Goal: Participate in discussion: Engage in conversation with other users on a specific topic

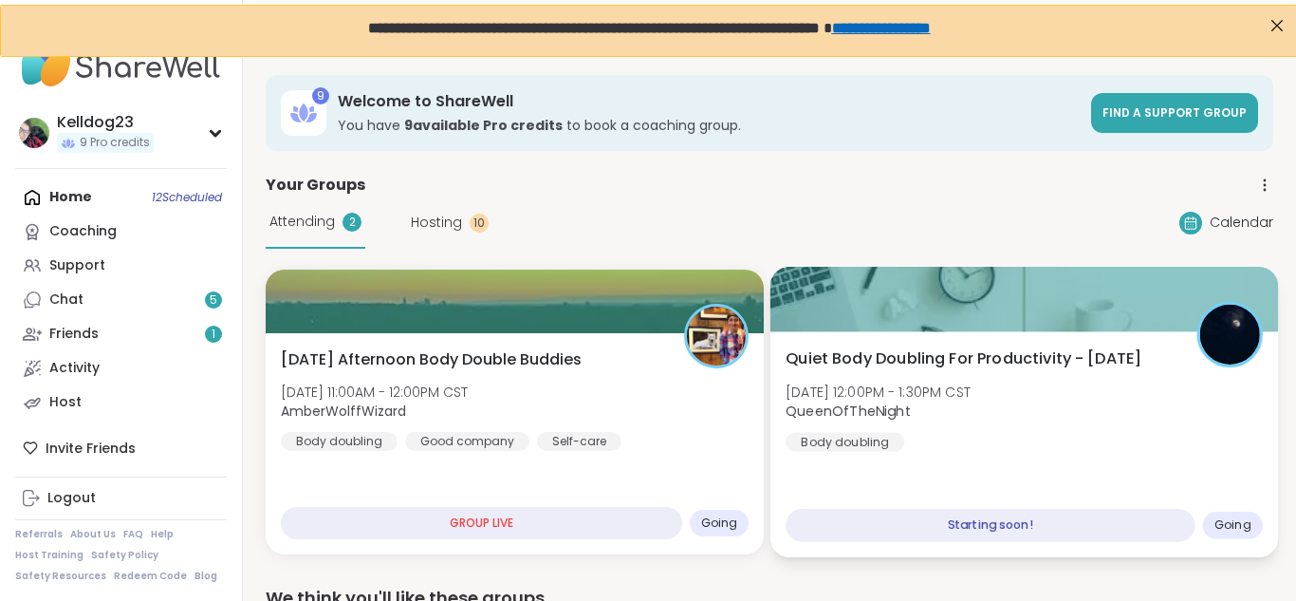
click at [919, 303] on div at bounding box center [1025, 299] width 509 height 65
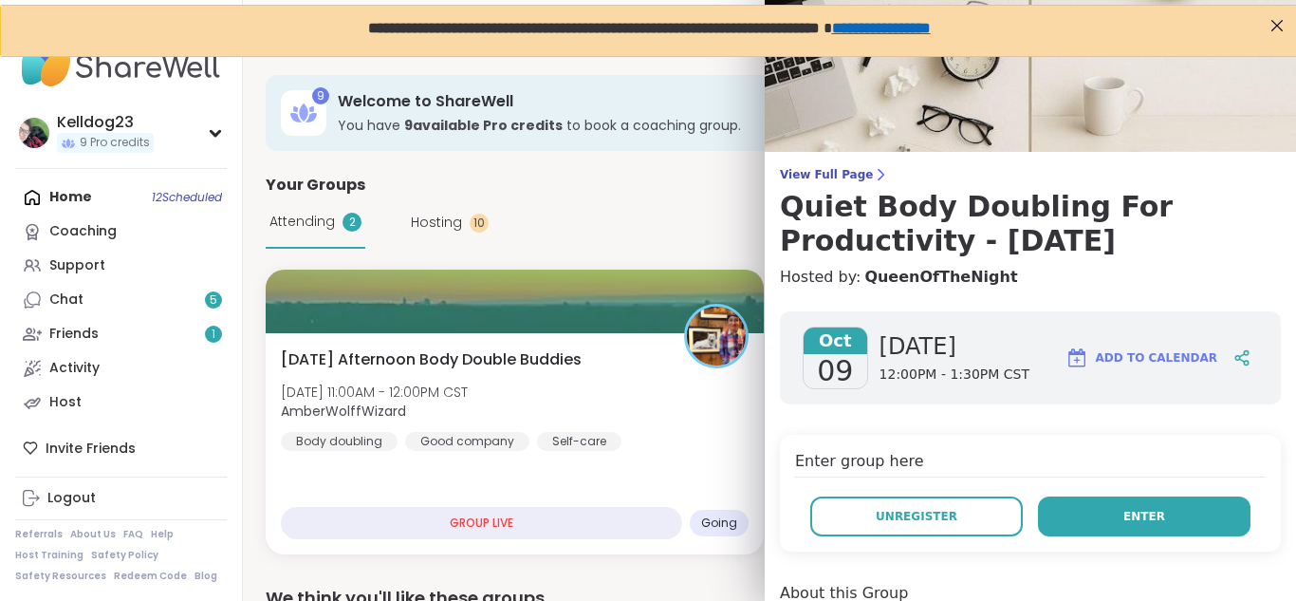
click at [1142, 523] on span "Enter" at bounding box center [1145, 516] width 42 height 17
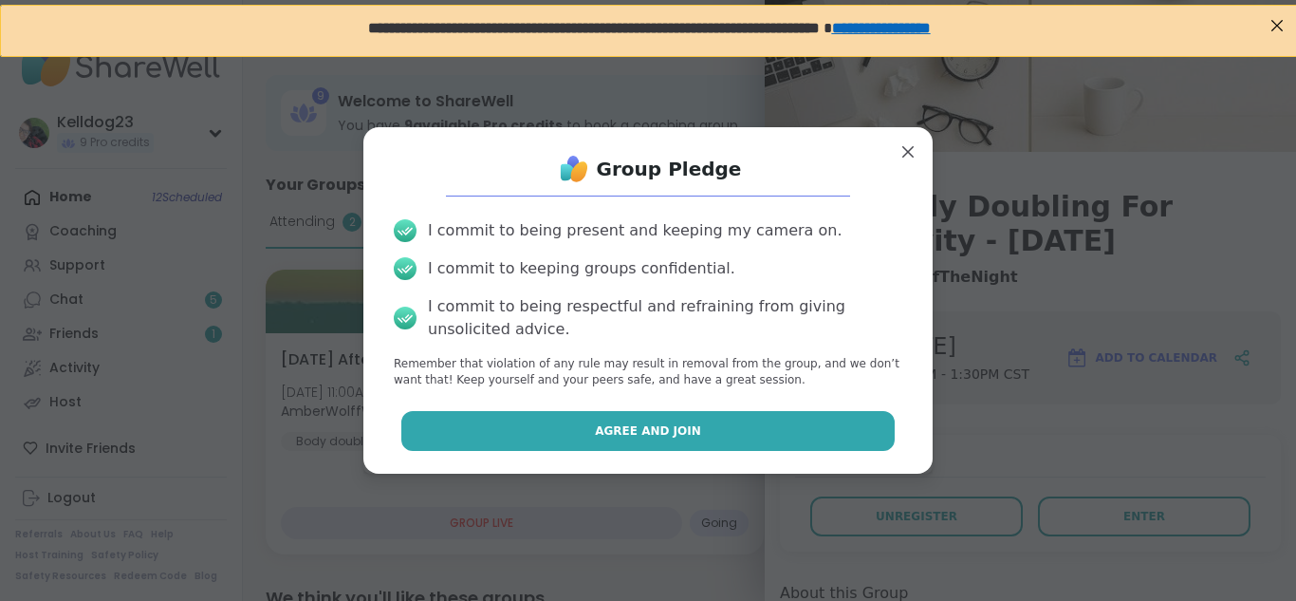
click at [692, 438] on button "Agree and Join" at bounding box center [648, 431] width 494 height 40
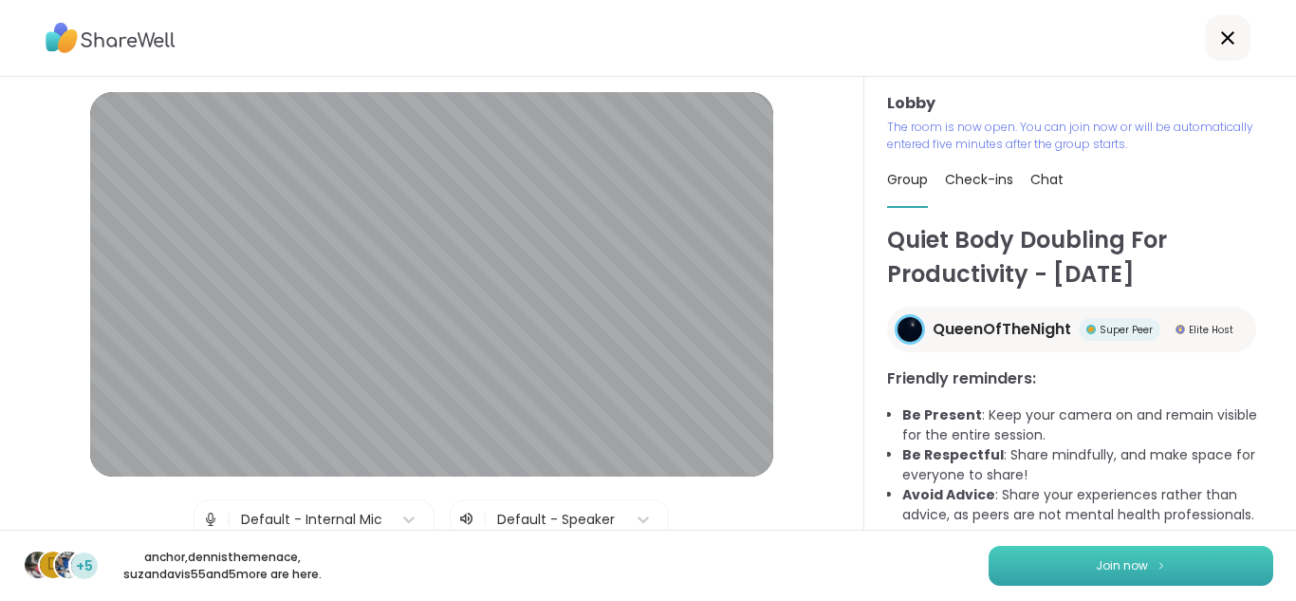
click at [1033, 565] on button "Join now" at bounding box center [1131, 566] width 285 height 40
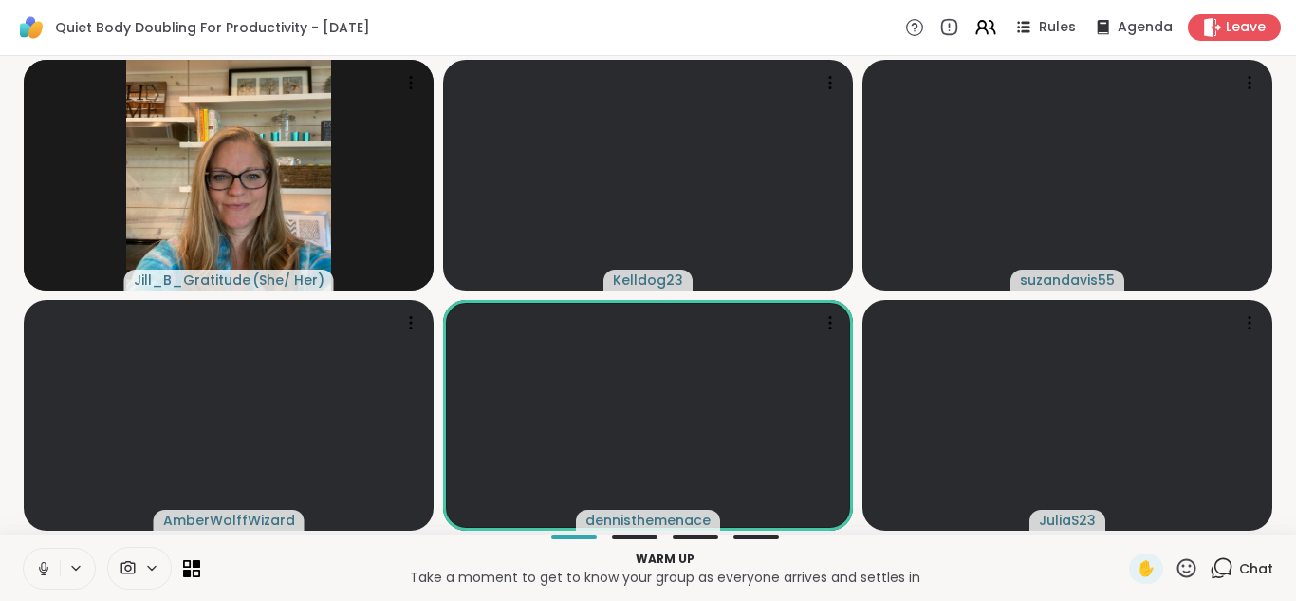
click at [47, 592] on div "Warm up Take a moment to get to know your group as everyone arrives and settles…" at bounding box center [648, 567] width 1296 height 66
click at [37, 557] on button at bounding box center [42, 569] width 36 height 40
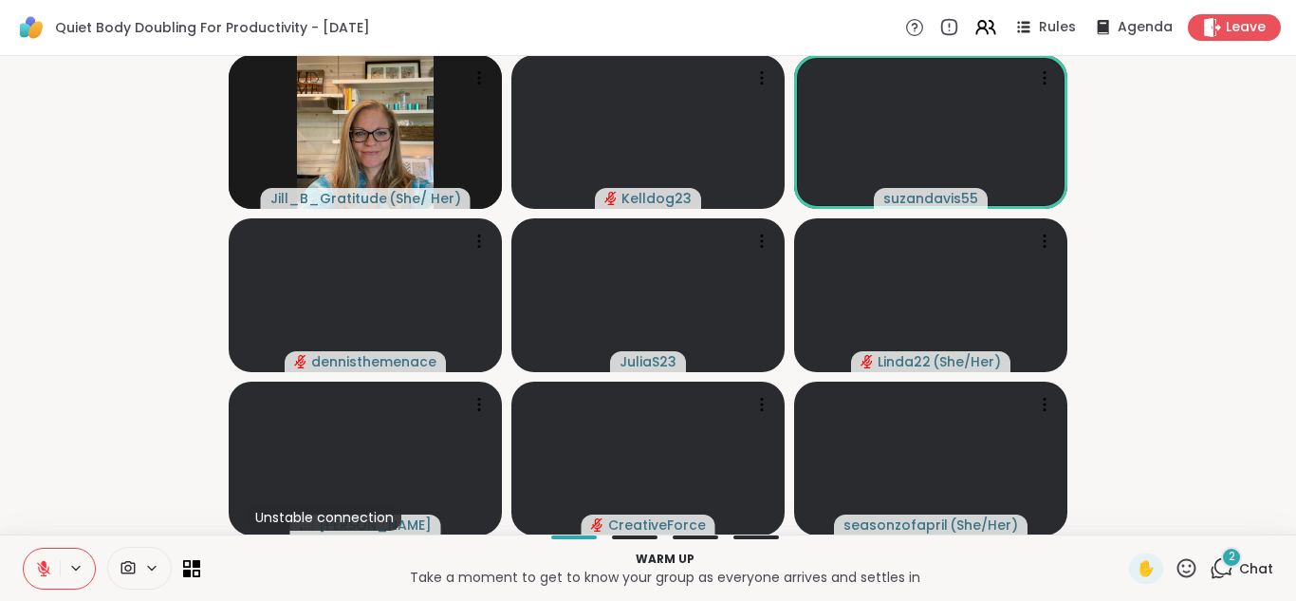
click at [1215, 564] on icon at bounding box center [1222, 568] width 24 height 24
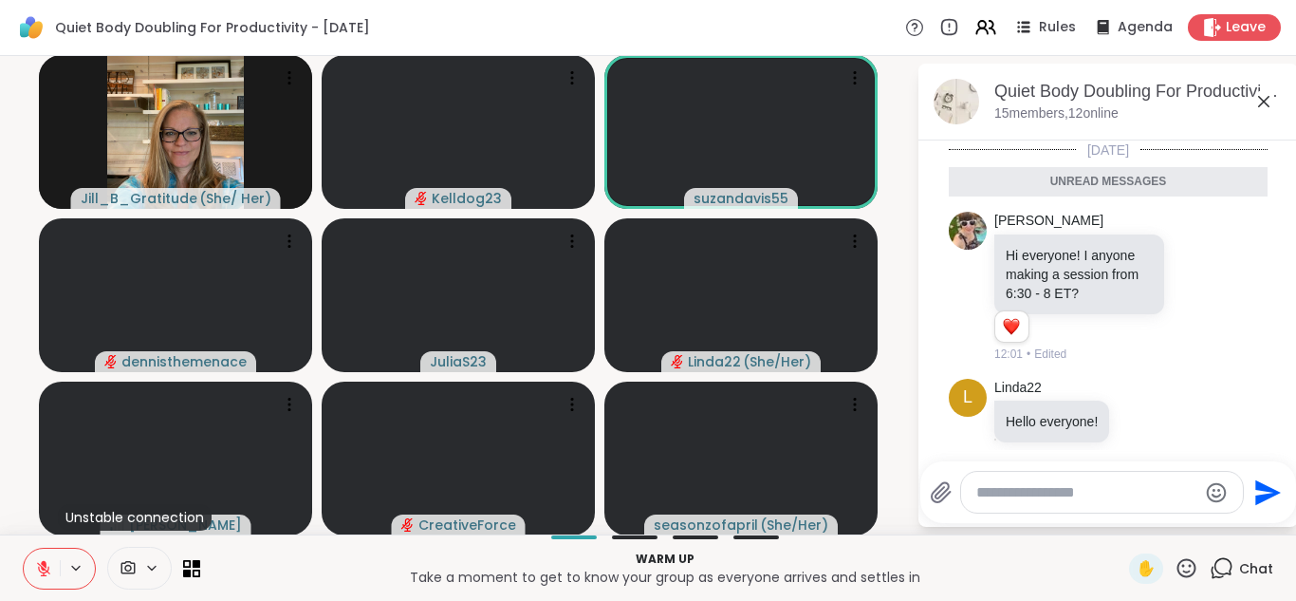
scroll to position [22, 0]
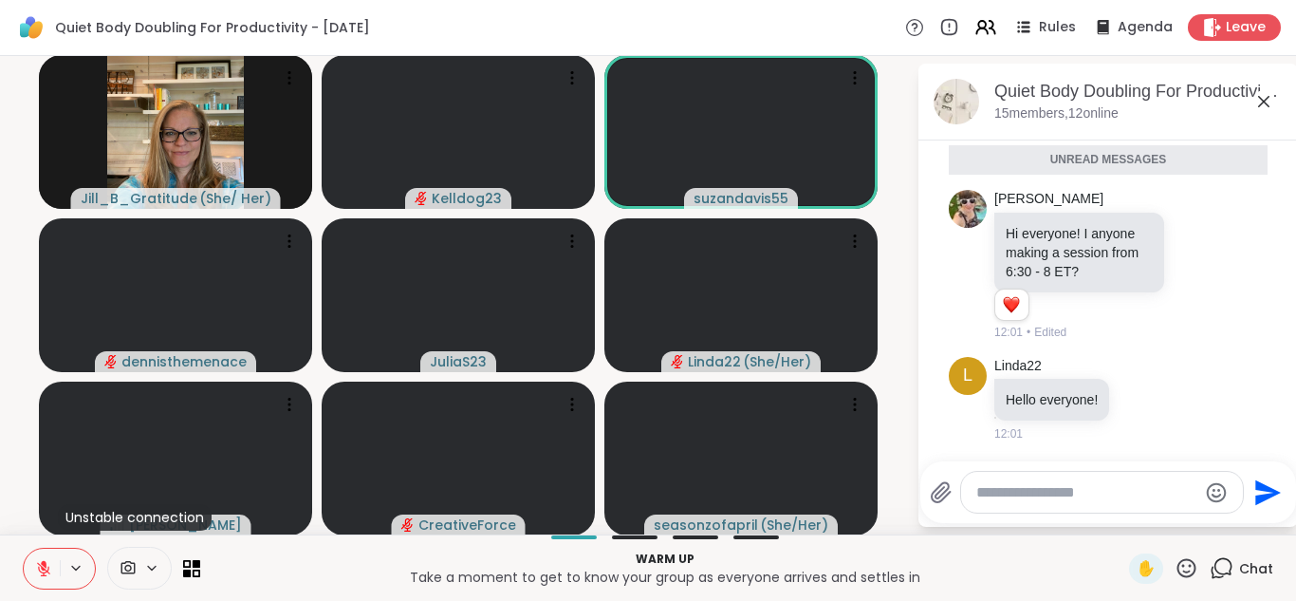
click at [1027, 492] on textarea "Type your message" at bounding box center [1087, 492] width 221 height 19
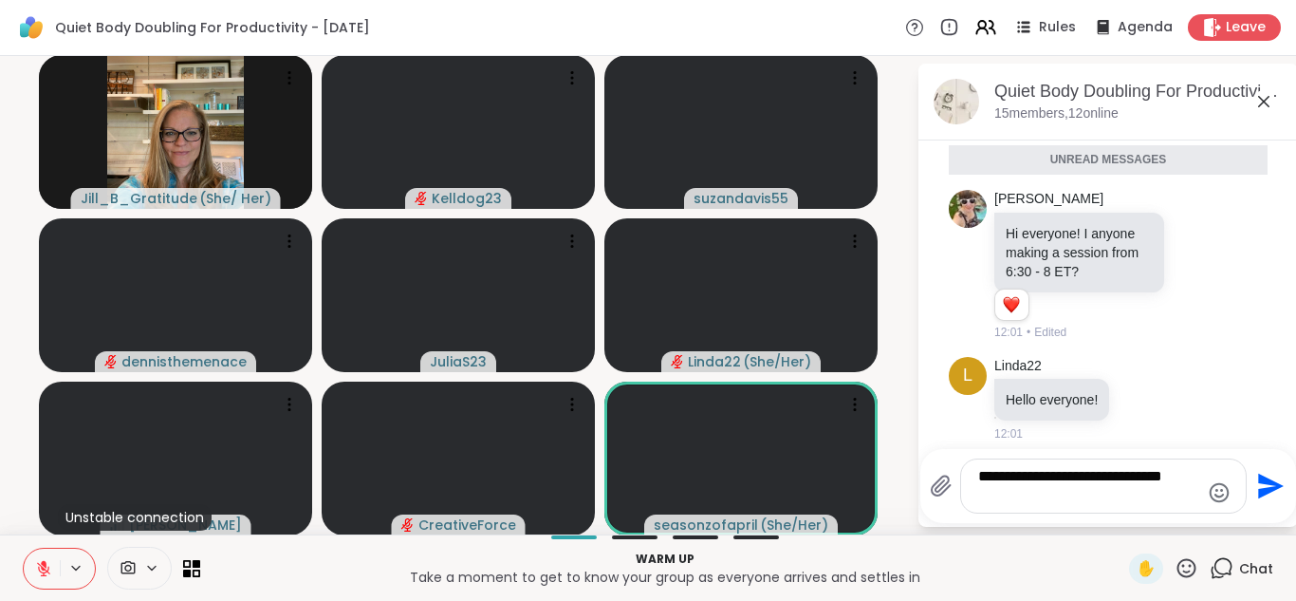
type textarea "**********"
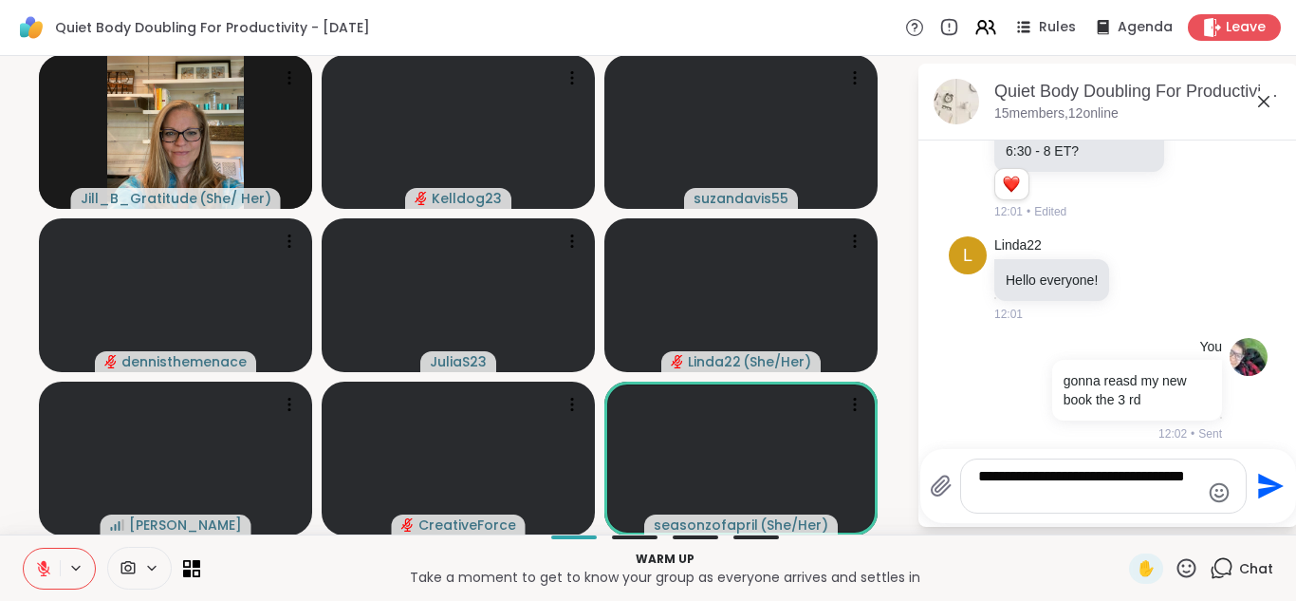
scroll to position [98, 0]
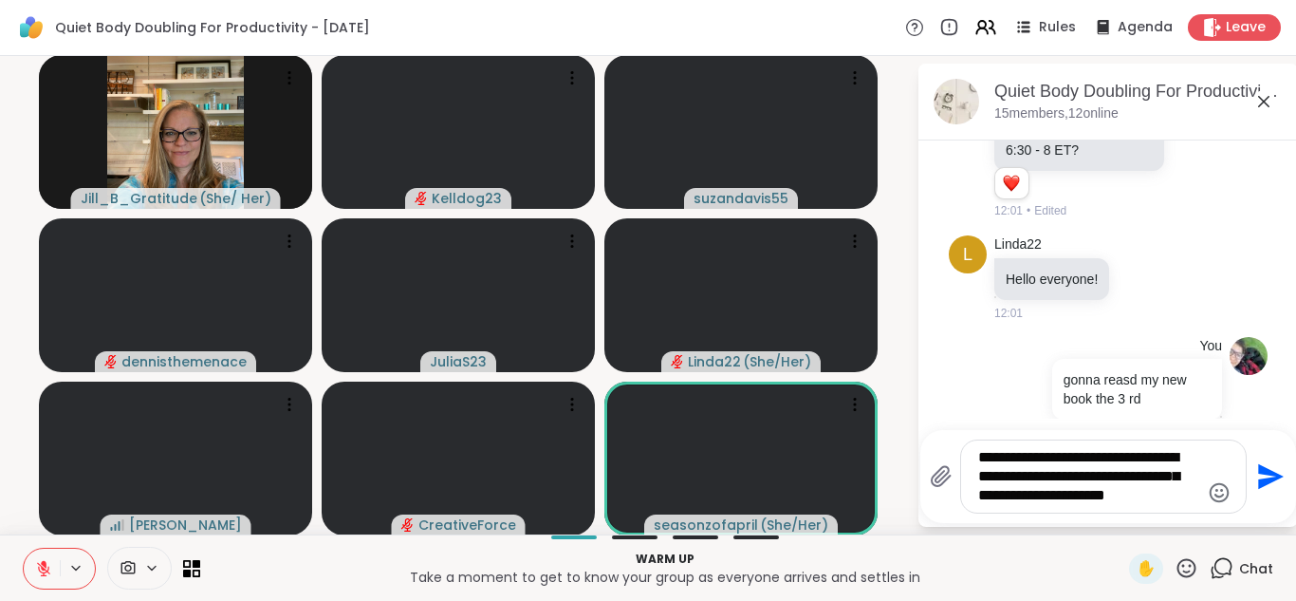
type textarea "**********"
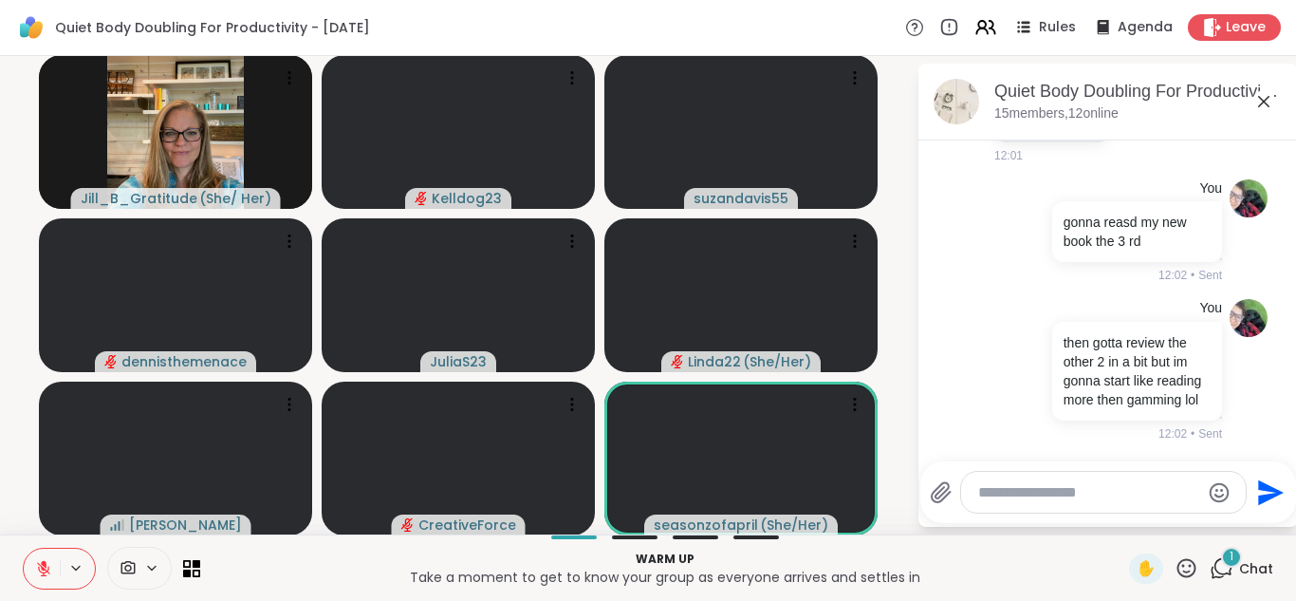
scroll to position [395, 0]
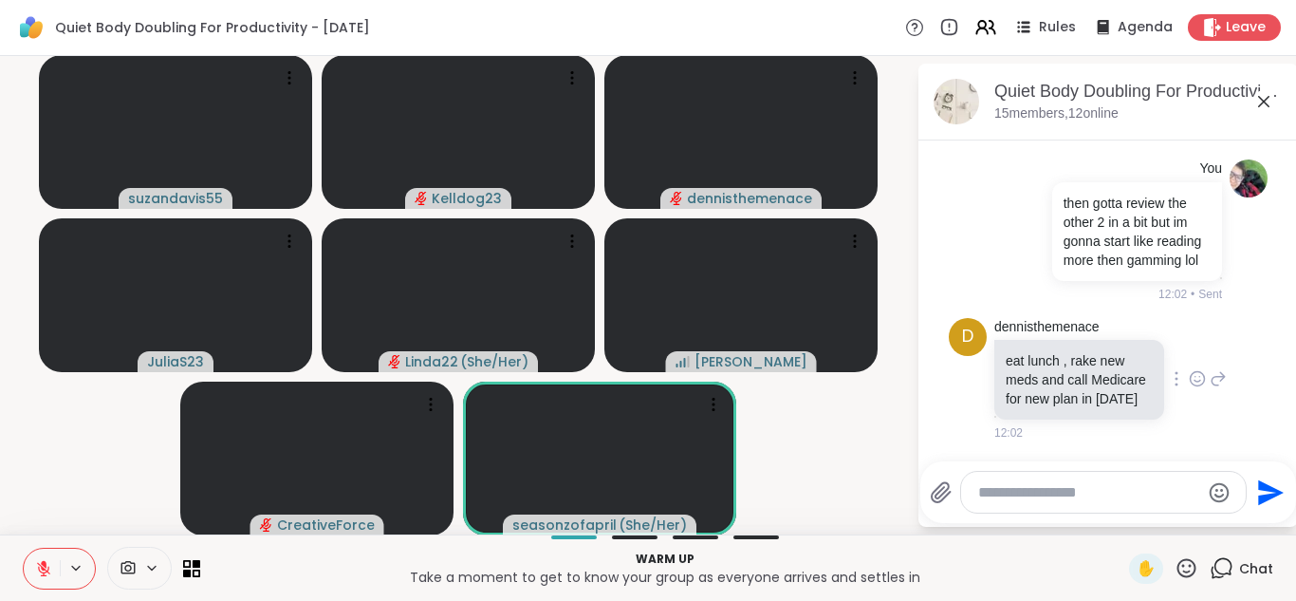
click at [1197, 378] on icon at bounding box center [1197, 378] width 17 height 19
click at [1040, 356] on div "Select Reaction: Heart" at bounding box center [1046, 348] width 17 height 17
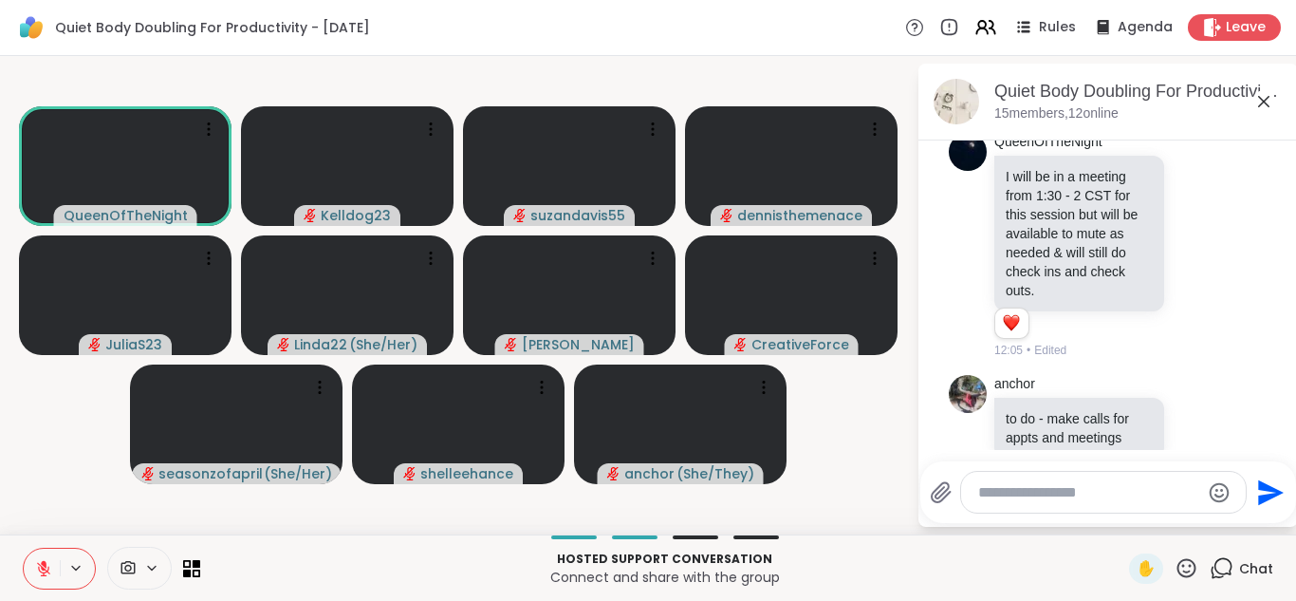
scroll to position [3198, 0]
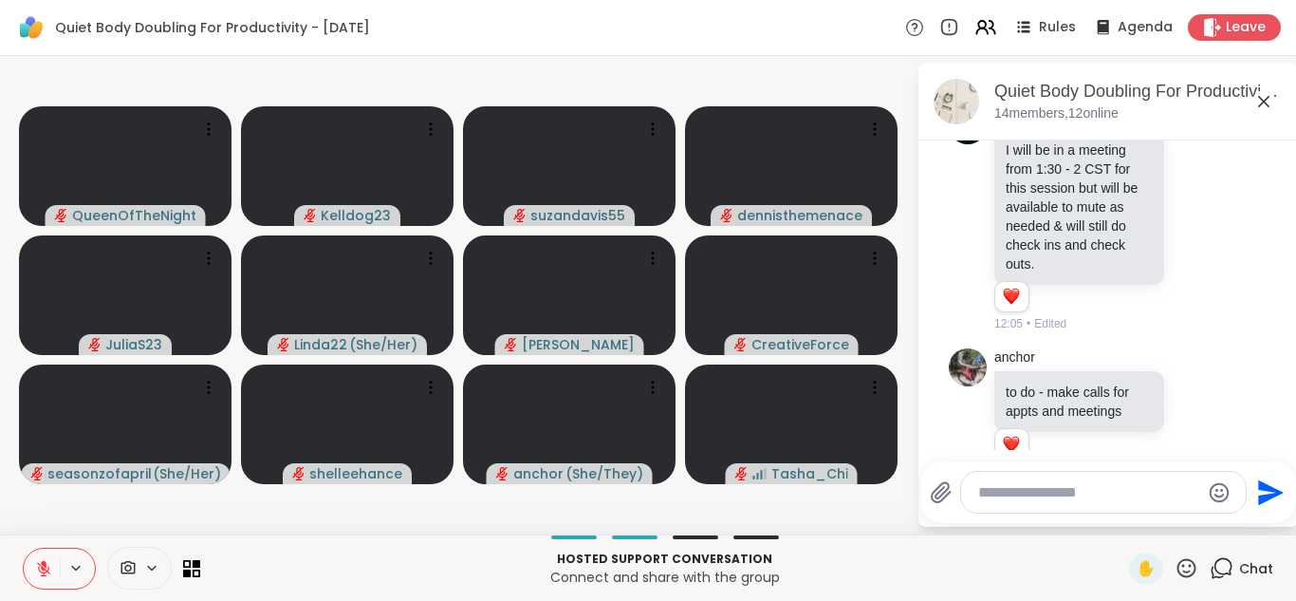
click at [1263, 105] on icon at bounding box center [1264, 101] width 23 height 23
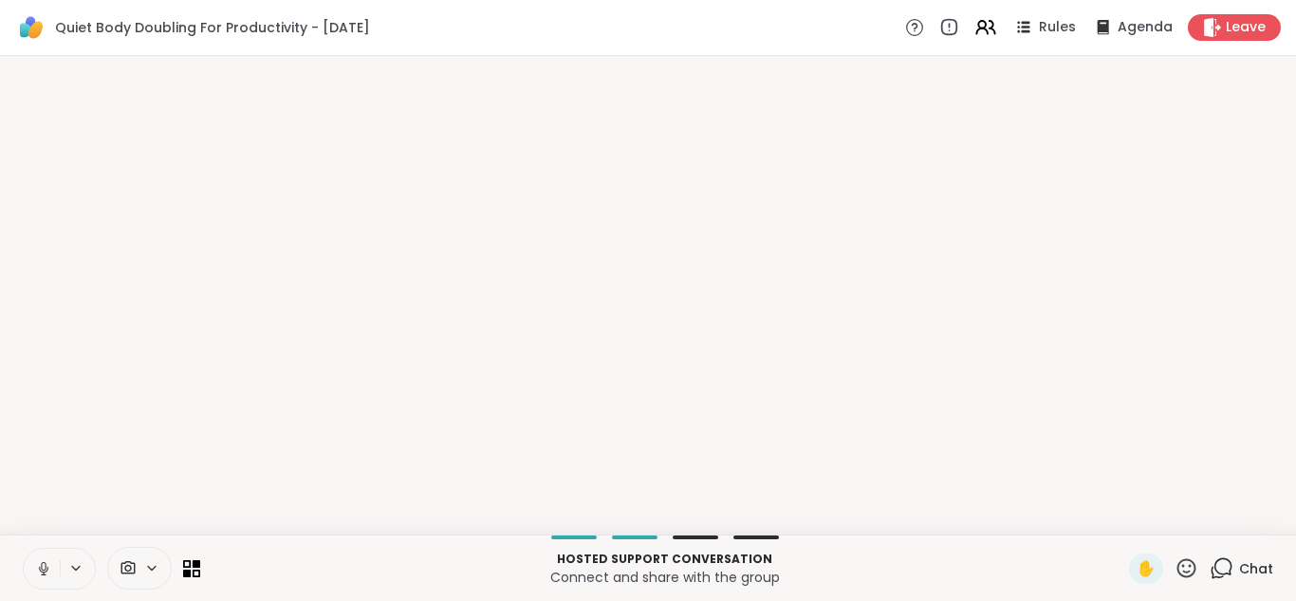
click at [28, 553] on button at bounding box center [42, 569] width 36 height 40
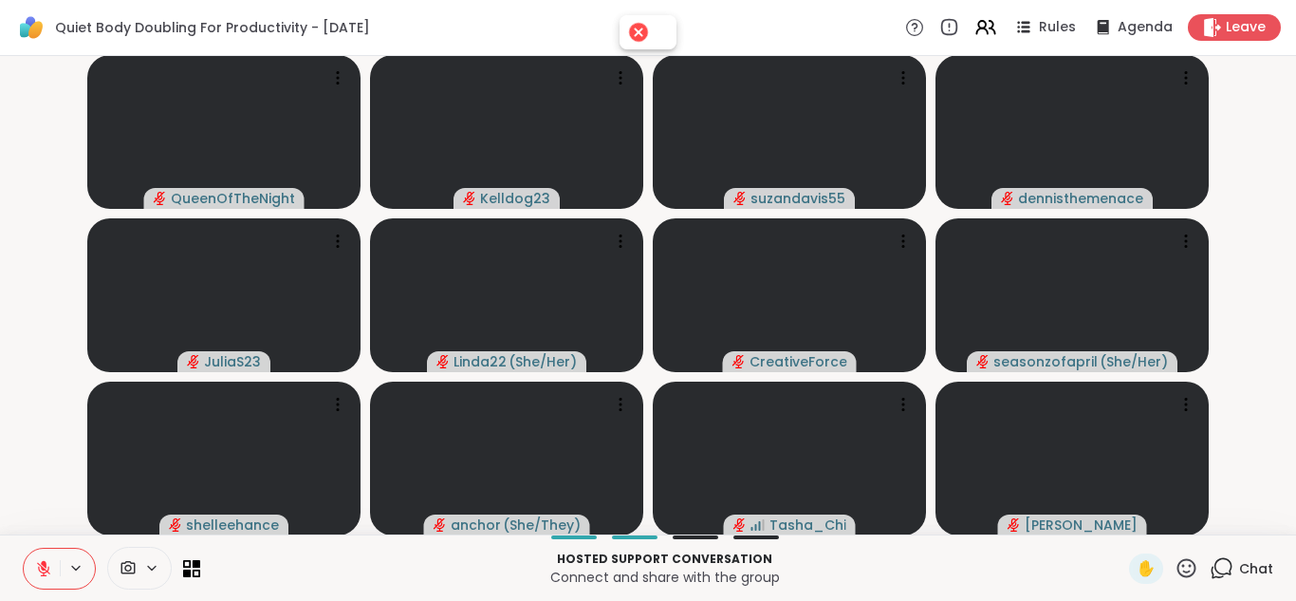
click at [1225, 566] on icon at bounding box center [1222, 568] width 24 height 24
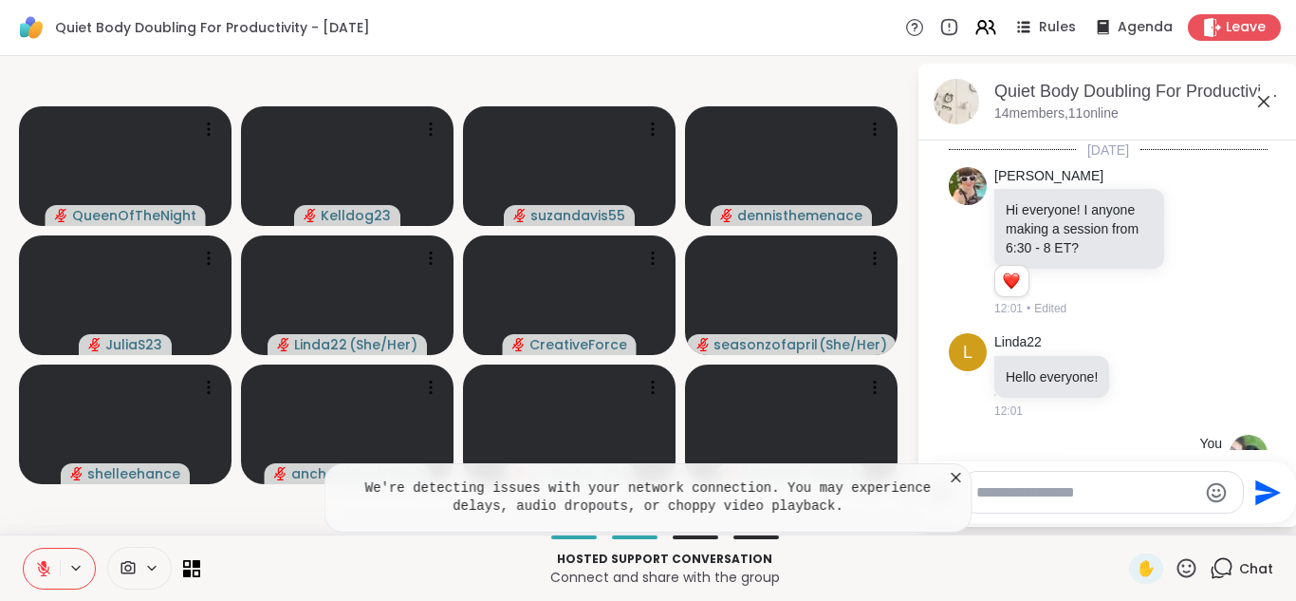
scroll to position [3198, 0]
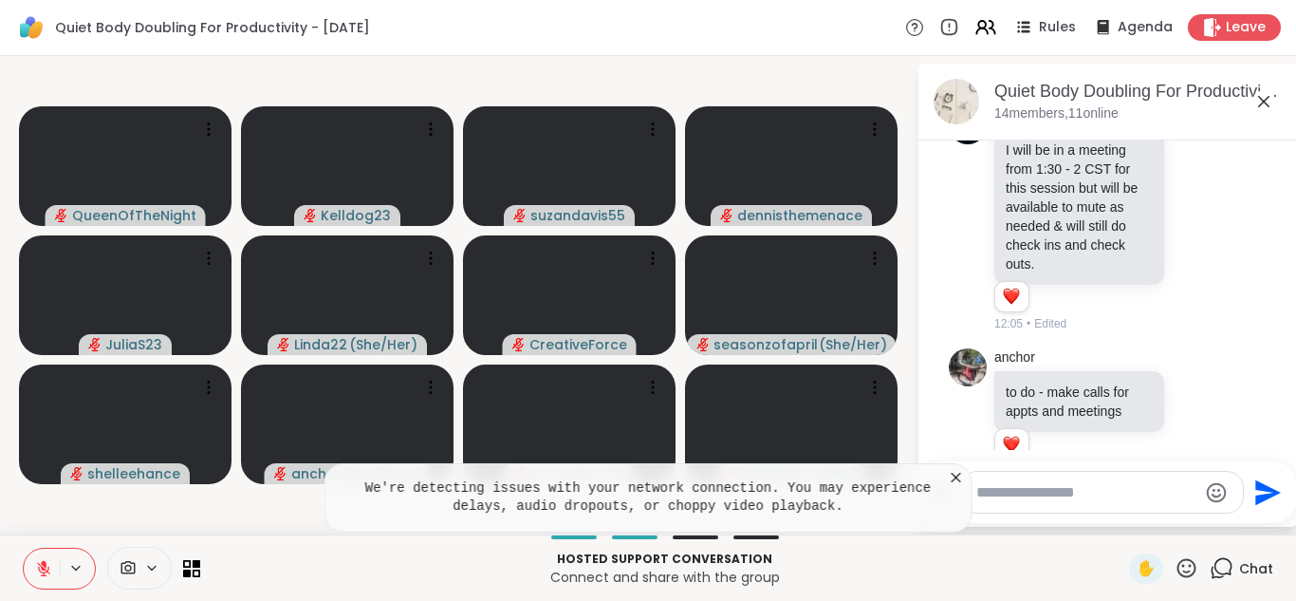
click at [962, 478] on icon at bounding box center [956, 477] width 19 height 19
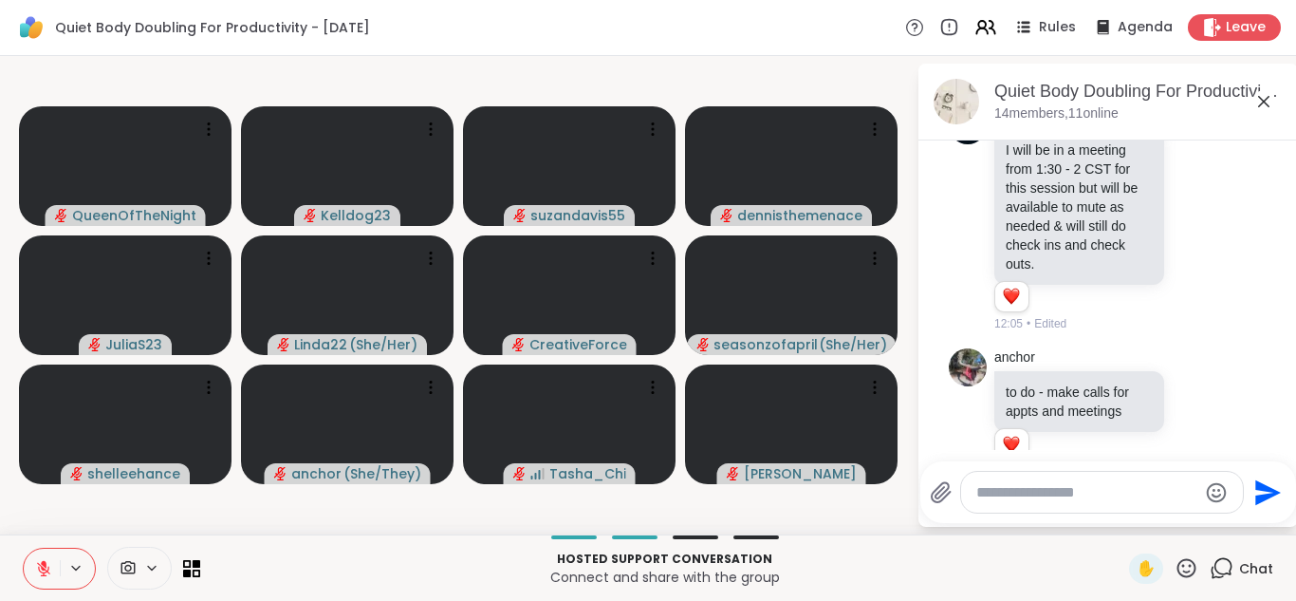
click at [975, 487] on div at bounding box center [1102, 492] width 282 height 41
click at [988, 489] on textarea "Type your message" at bounding box center [1087, 492] width 221 height 19
type textarea "**********"
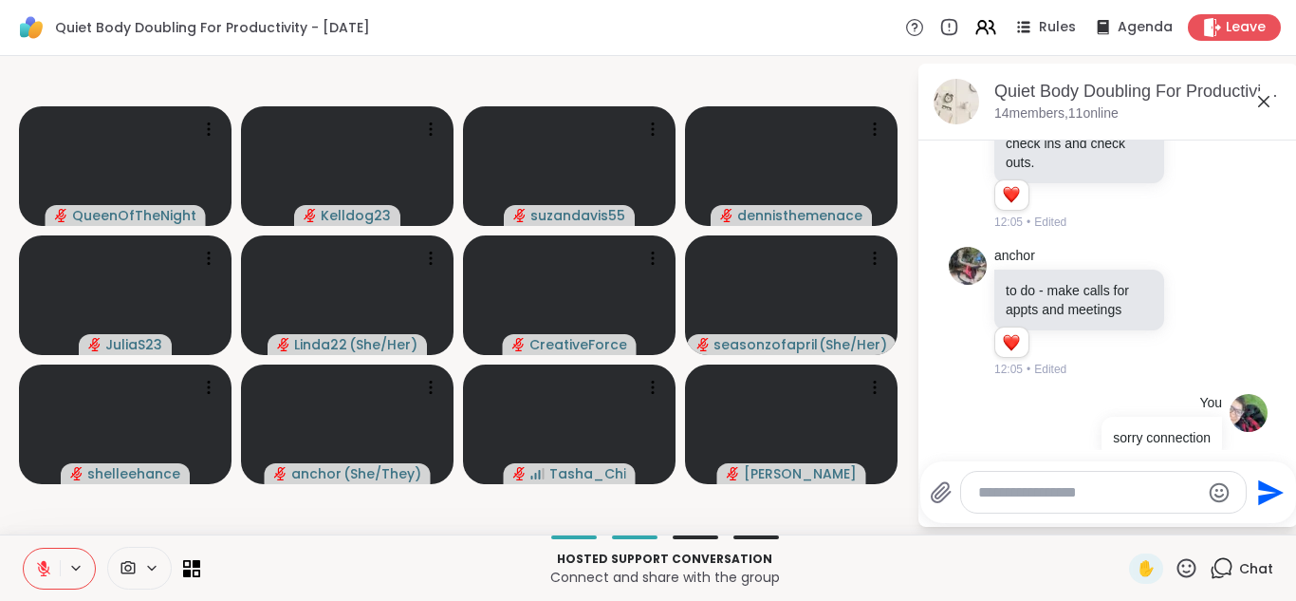
click at [1268, 102] on icon at bounding box center [1264, 101] width 23 height 23
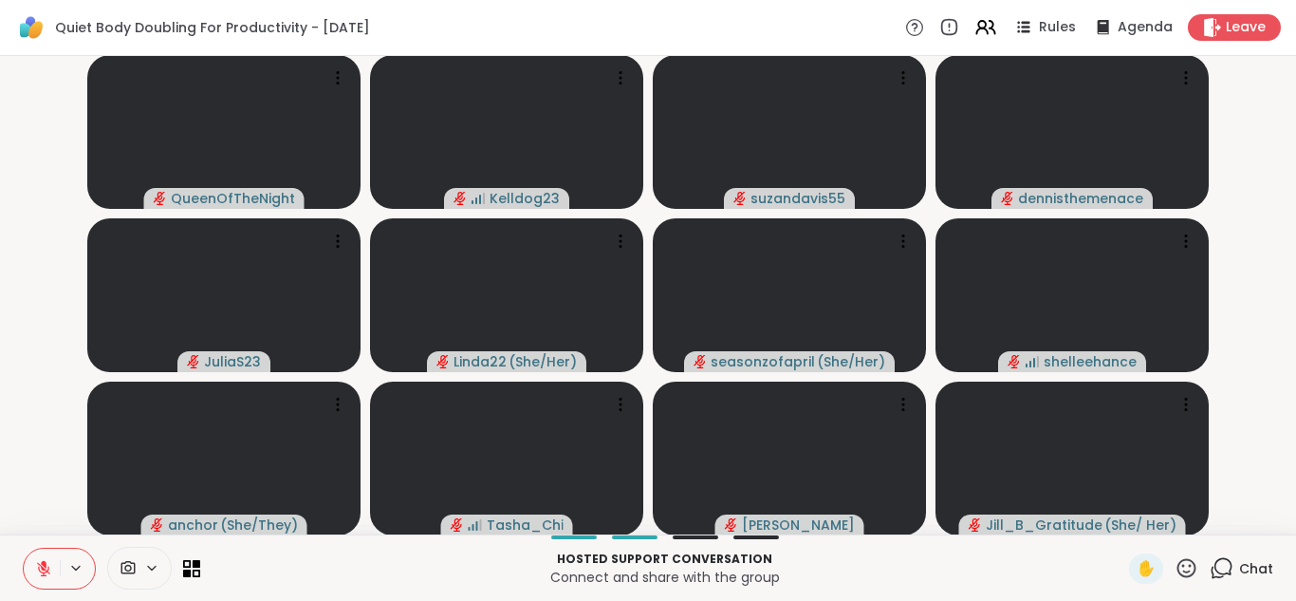
click at [1231, 572] on icon at bounding box center [1224, 566] width 18 height 17
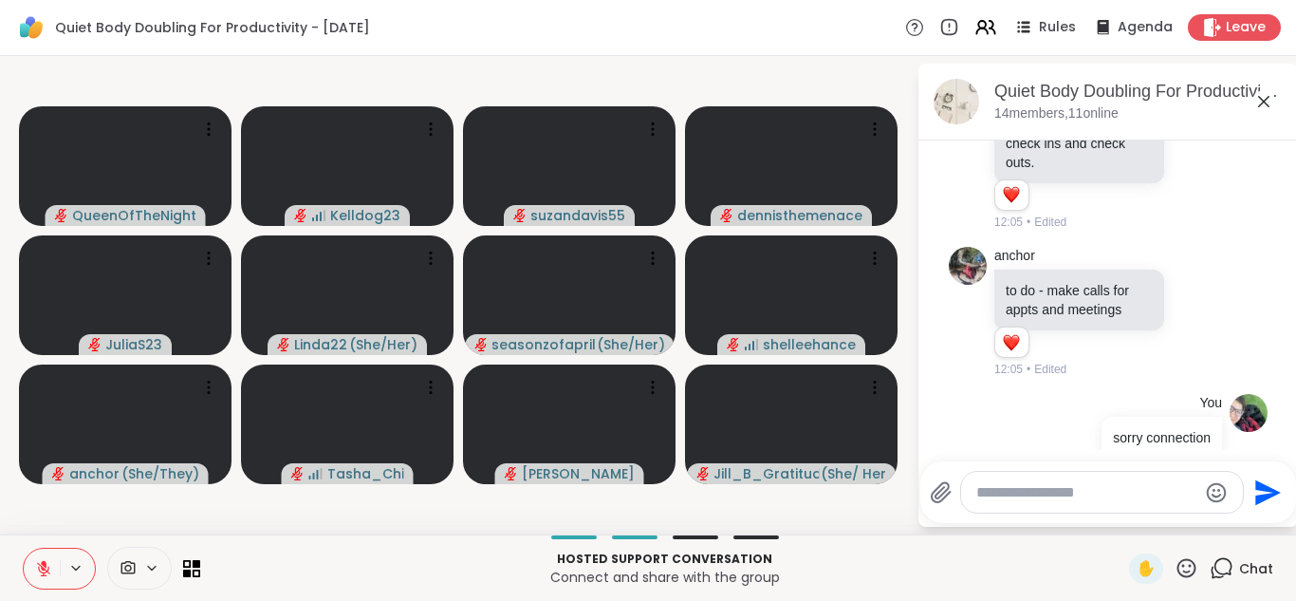
click at [1034, 494] on textarea "Type your message" at bounding box center [1087, 492] width 221 height 19
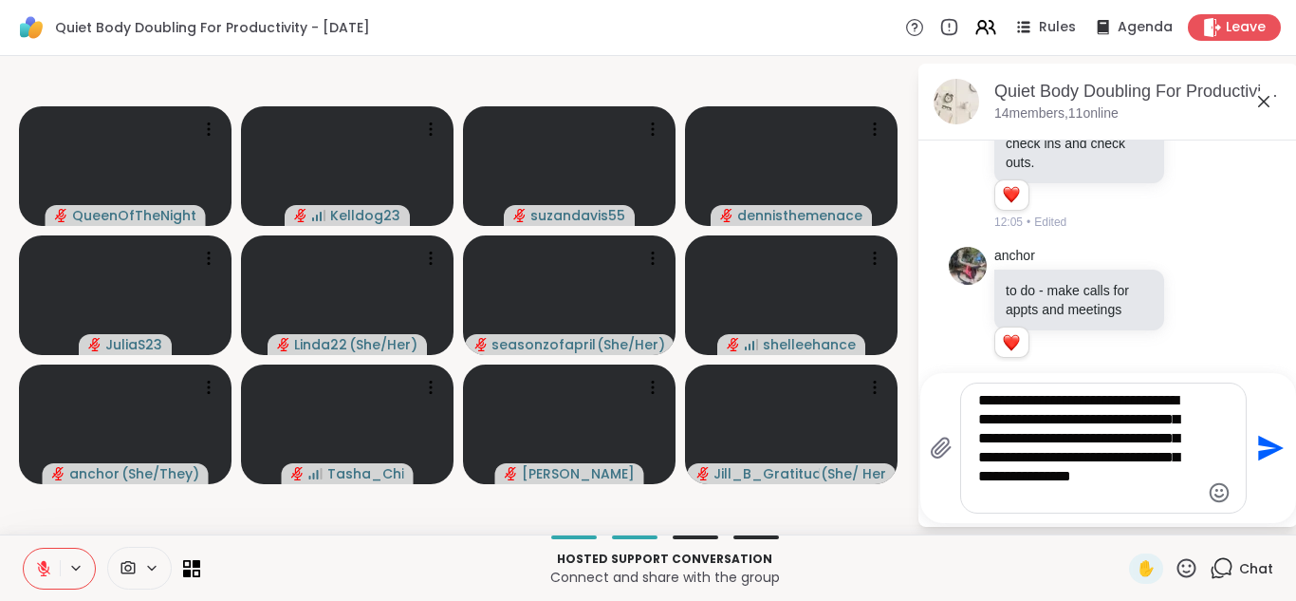
type textarea "**********"
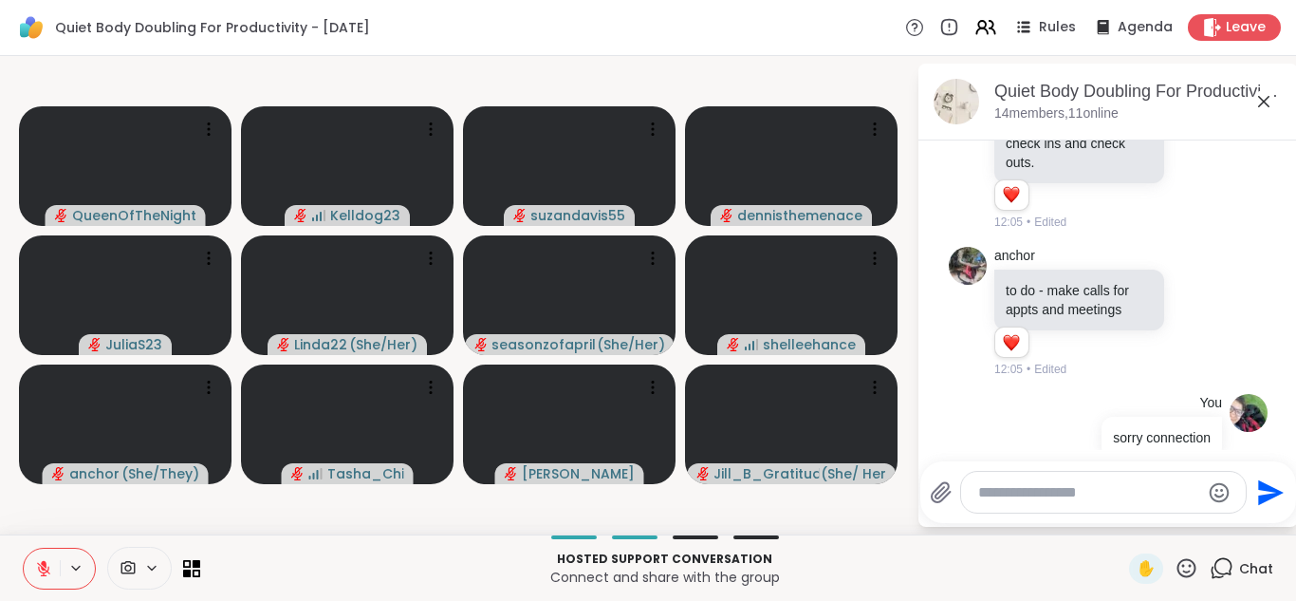
scroll to position [3515, 0]
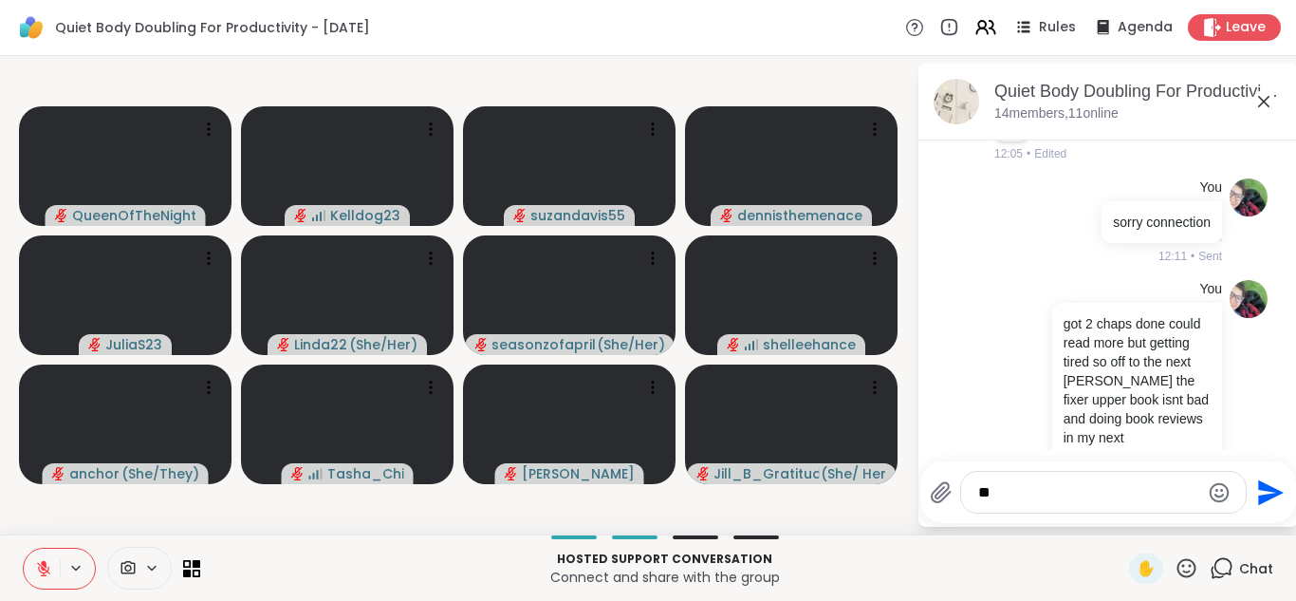
type textarea "*"
click at [25, 561] on button at bounding box center [42, 569] width 36 height 40
click at [1269, 100] on icon at bounding box center [1264, 101] width 23 height 23
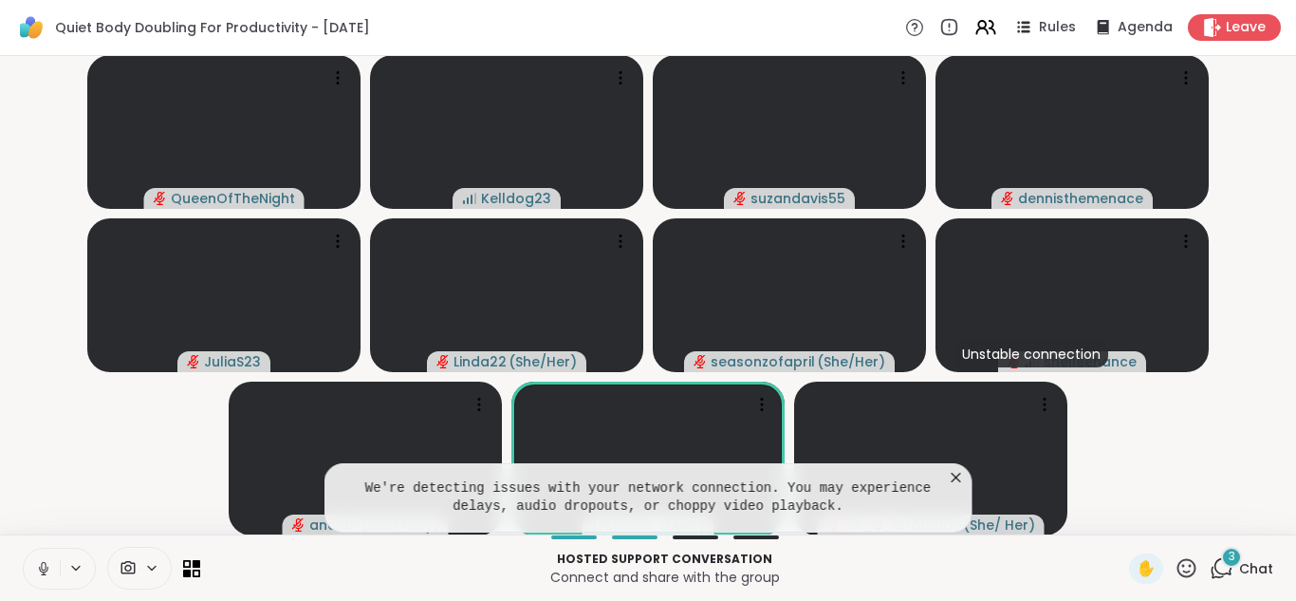
click at [956, 479] on icon at bounding box center [956, 477] width 19 height 19
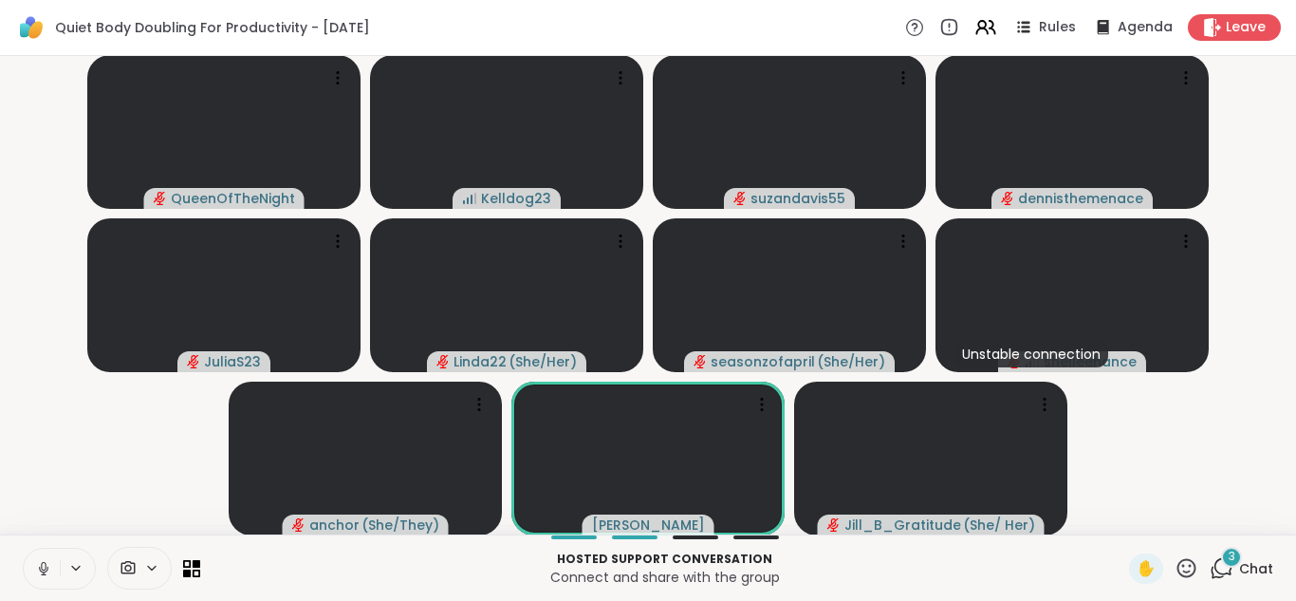
click at [1216, 562] on icon at bounding box center [1222, 568] width 24 height 24
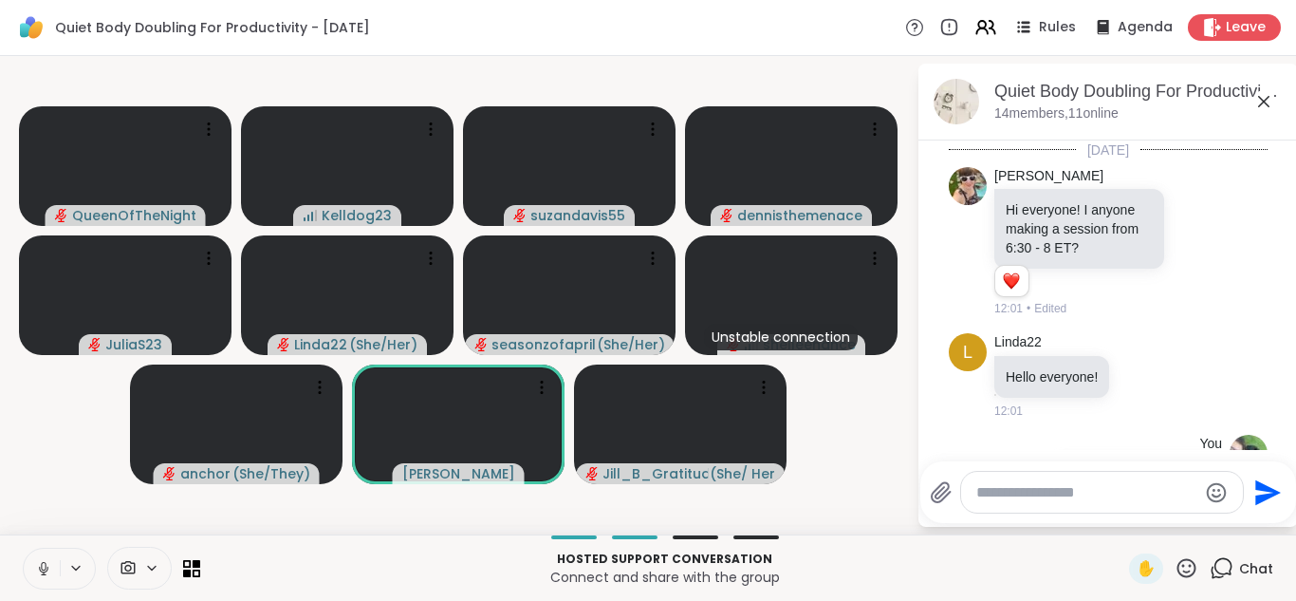
scroll to position [3929, 0]
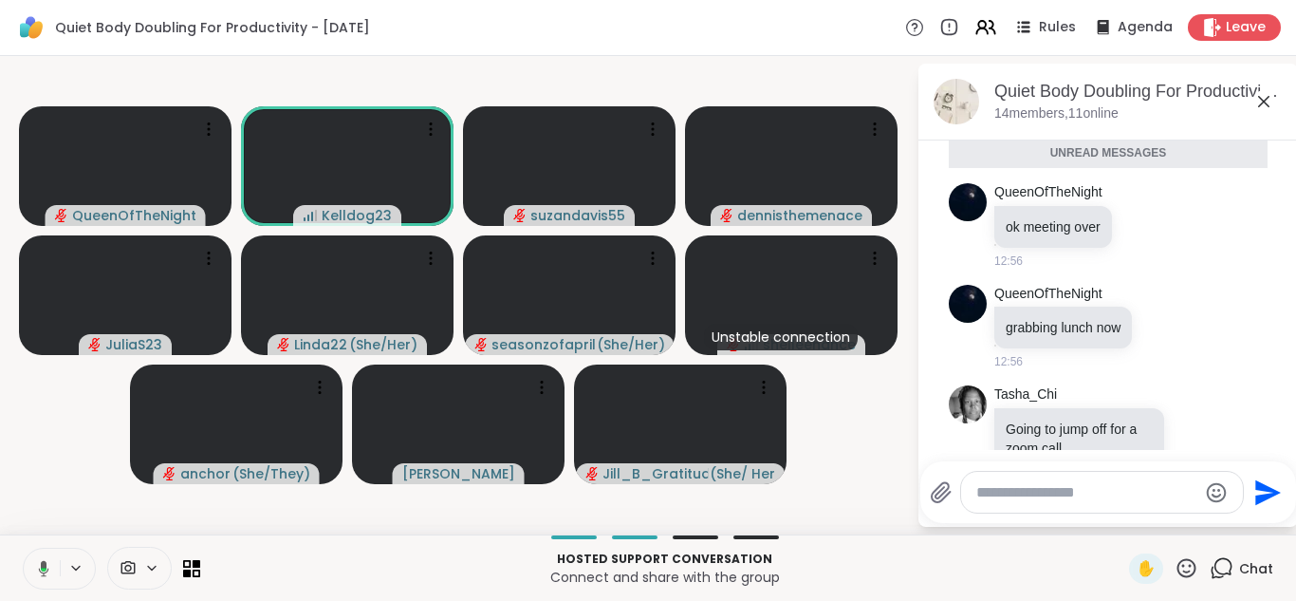
click at [1275, 110] on icon at bounding box center [1264, 101] width 23 height 23
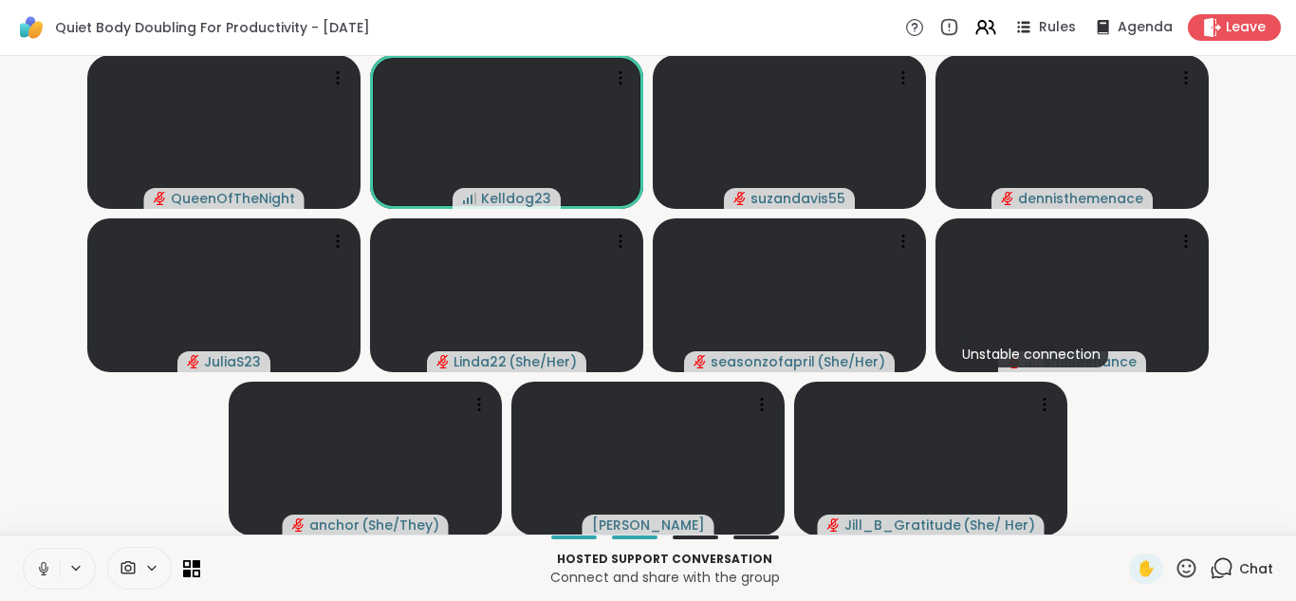
click at [28, 565] on button at bounding box center [42, 569] width 36 height 40
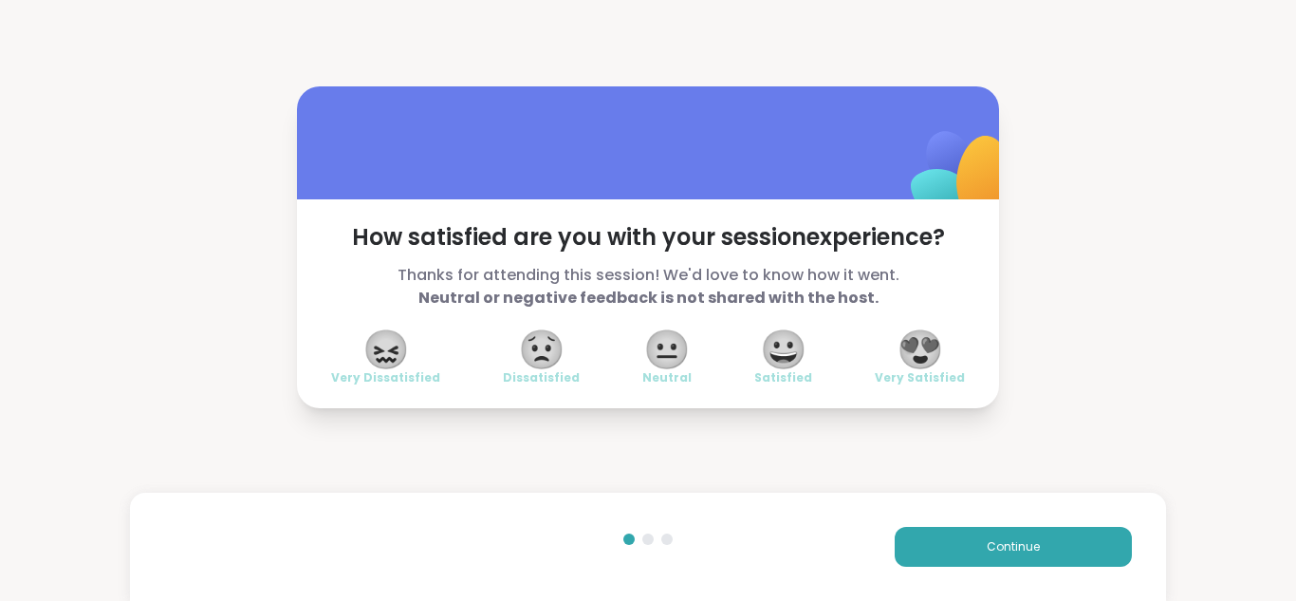
click at [925, 338] on span "😍" at bounding box center [920, 349] width 47 height 34
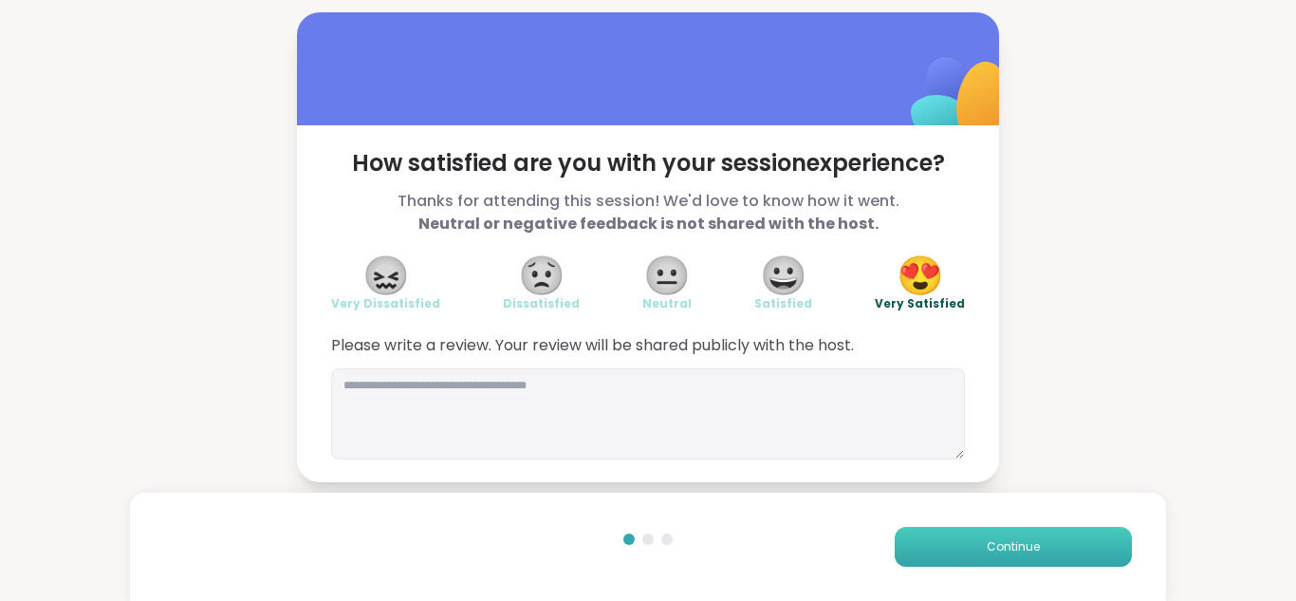
click at [940, 548] on button "Continue" at bounding box center [1013, 547] width 237 height 40
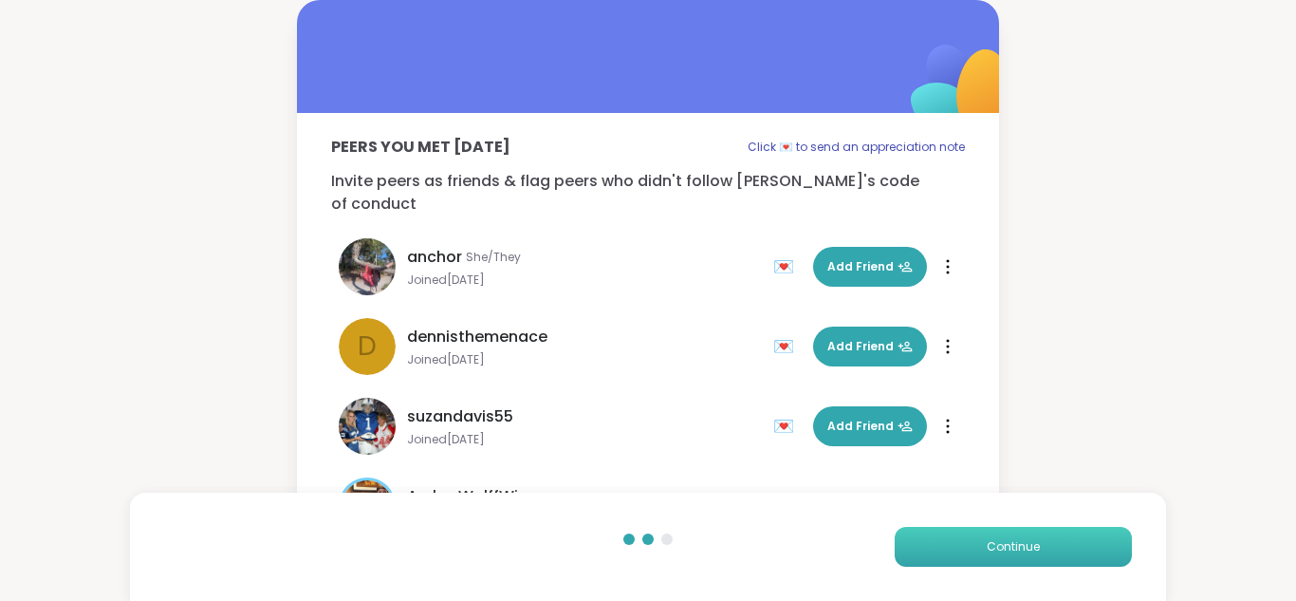
click at [940, 548] on button "Continue" at bounding box center [1013, 547] width 237 height 40
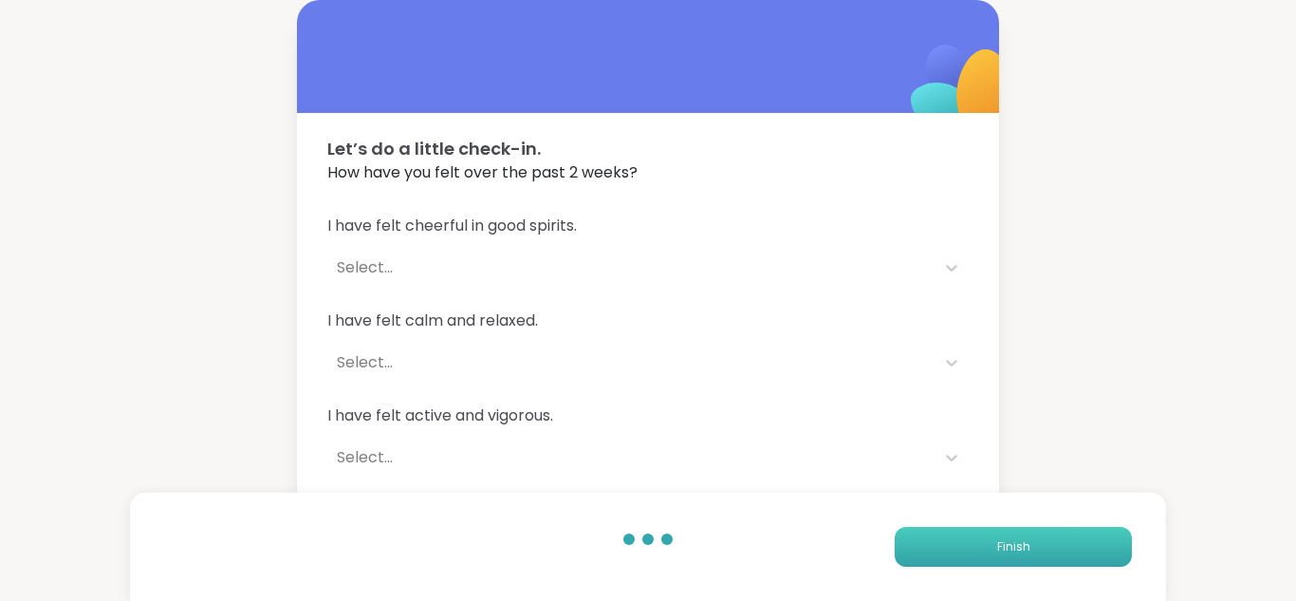
click at [940, 549] on button "Finish" at bounding box center [1013, 547] width 237 height 40
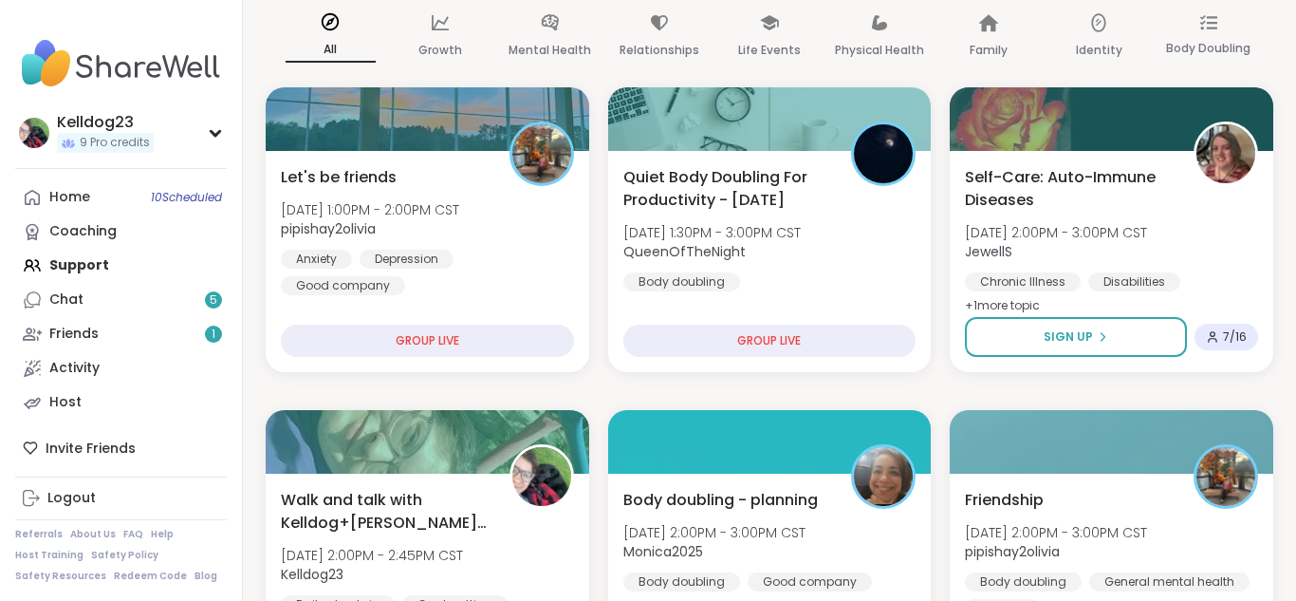
scroll to position [266, 0]
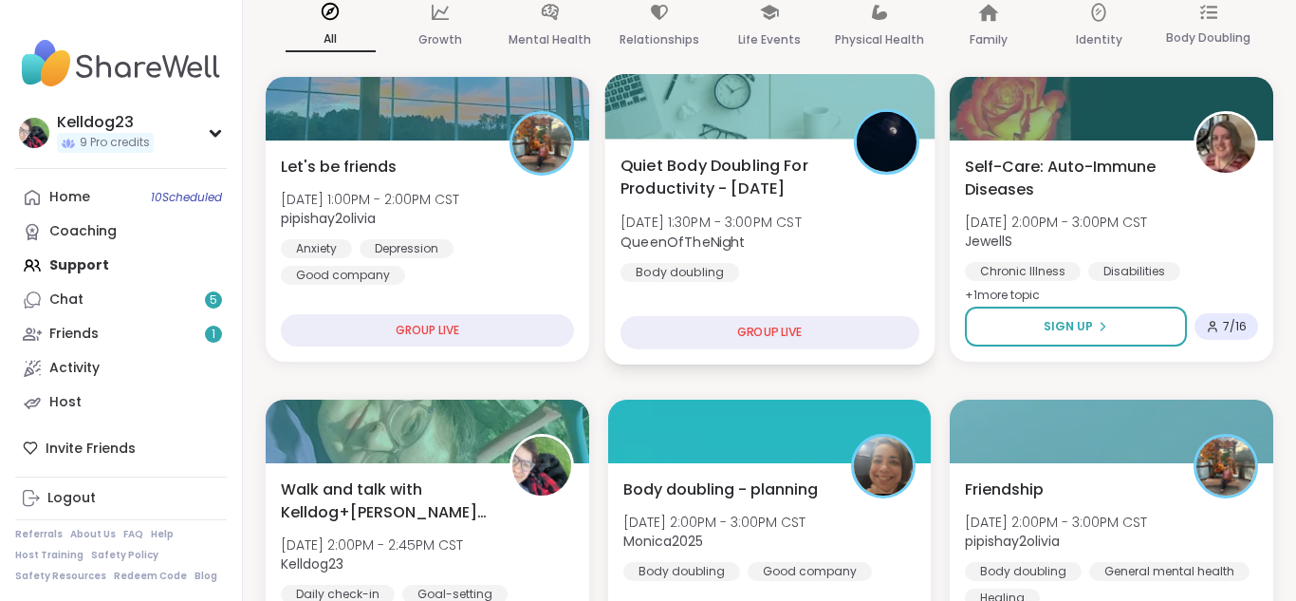
click at [751, 200] on div "Quiet Body Doubling For Productivity - [DATE] [DATE] 1:30PM - 3:00PM CST QueenO…" at bounding box center [770, 218] width 299 height 128
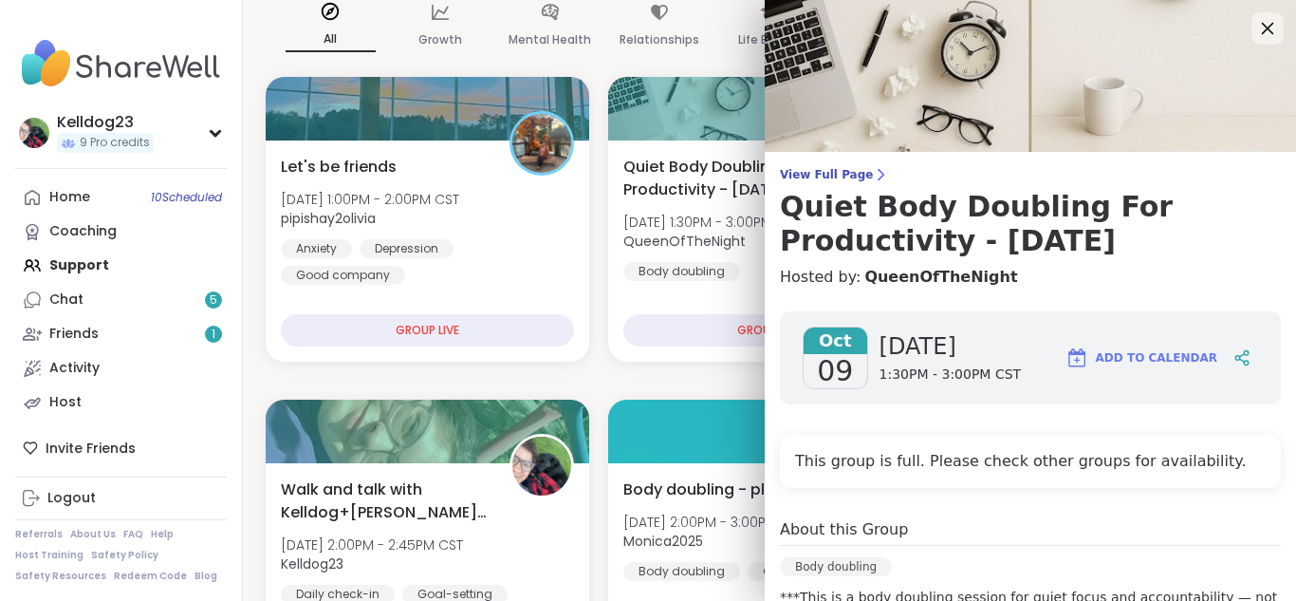
click at [1270, 32] on icon at bounding box center [1268, 28] width 24 height 24
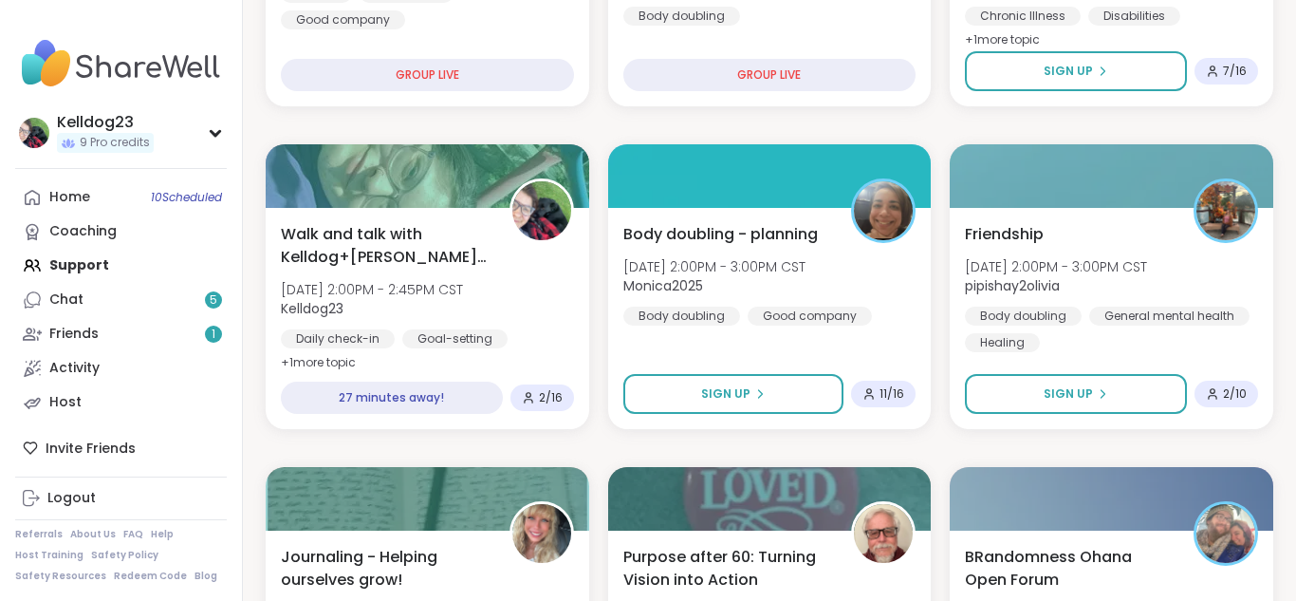
scroll to position [531, 0]
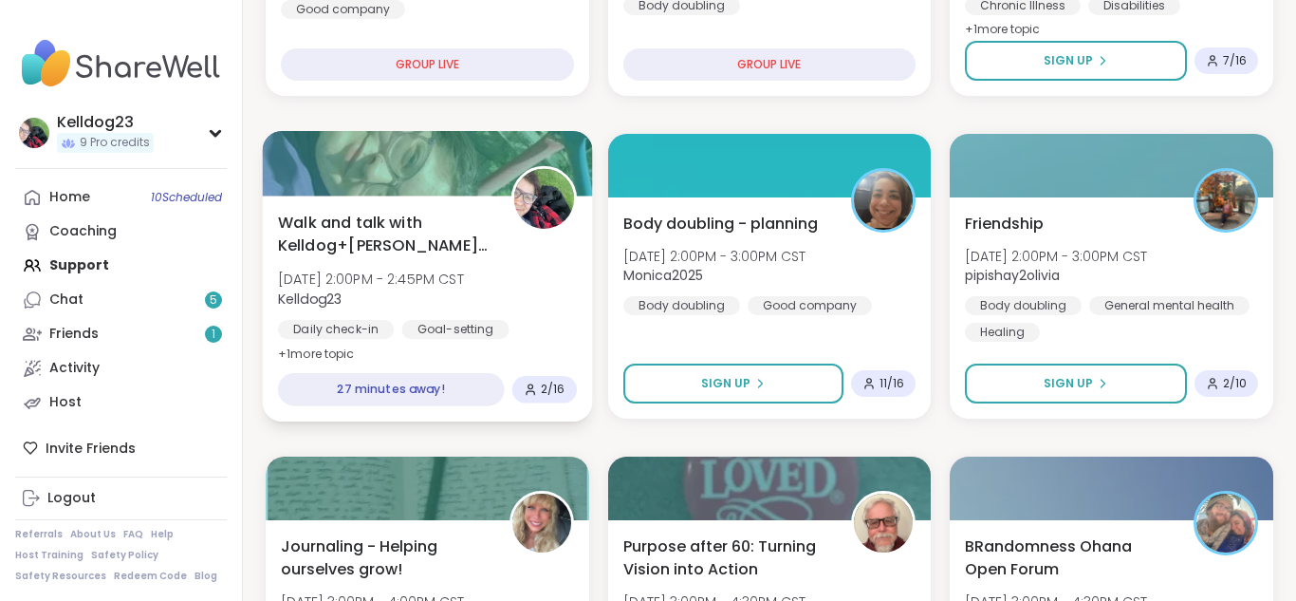
click at [437, 207] on div "Walk and talk with Kelldog+[PERSON_NAME]🐶 [DATE] 2:00PM - 2:45PM CST Kelldog23 …" at bounding box center [427, 308] width 329 height 226
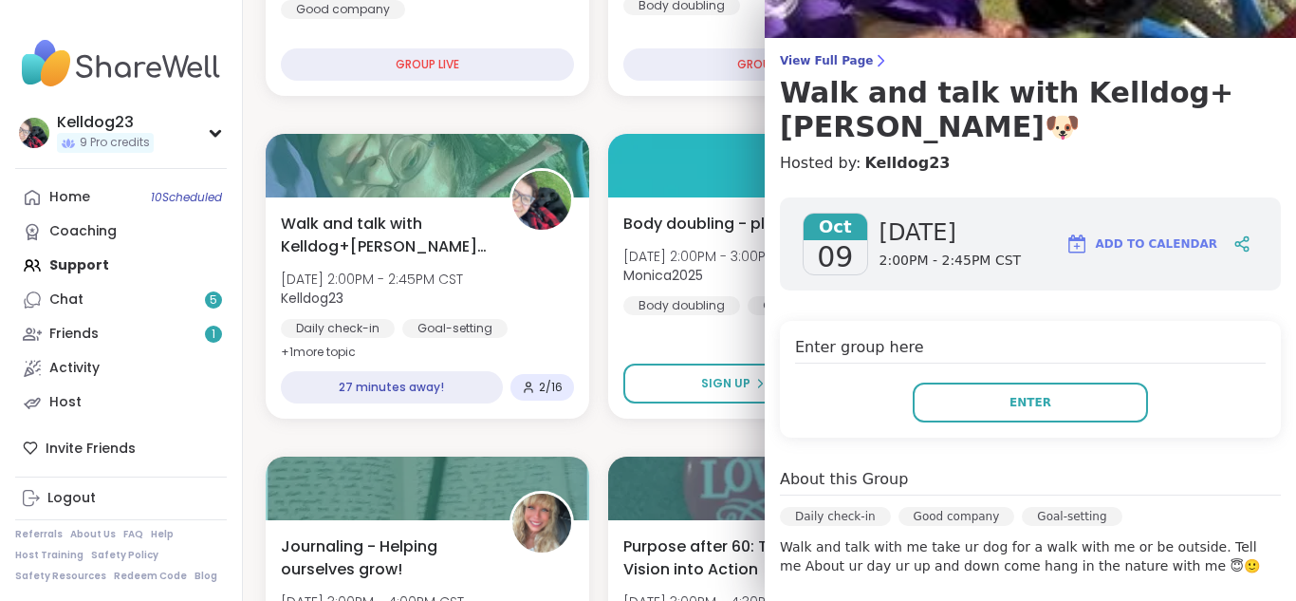
scroll to position [0, 0]
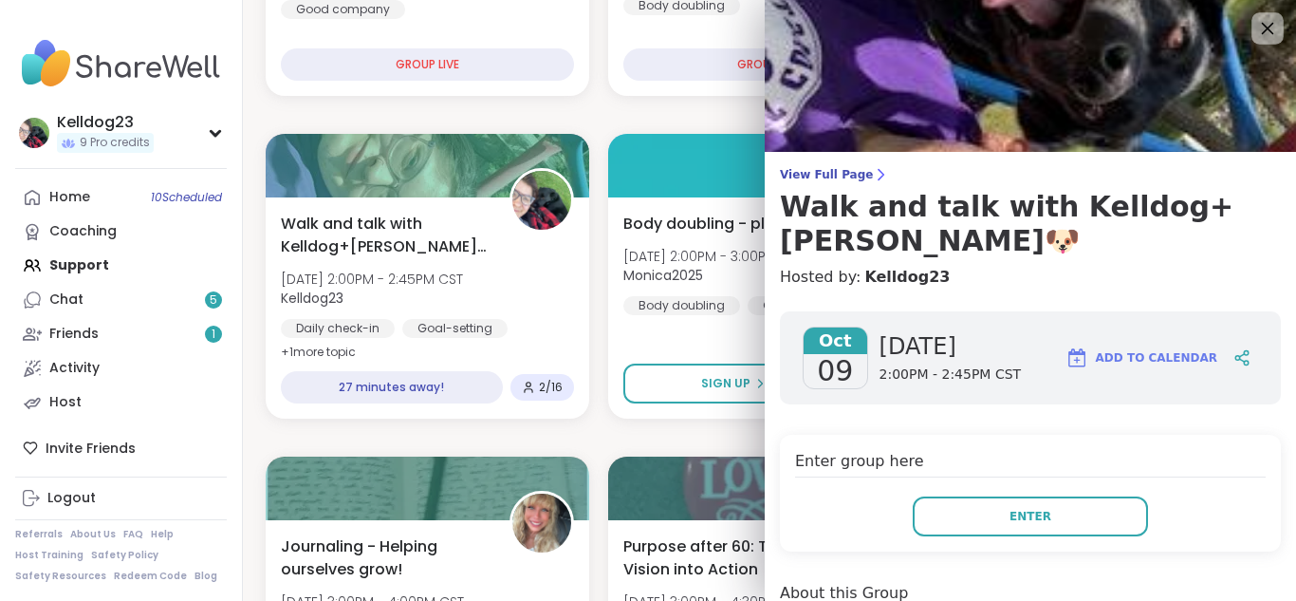
click at [1269, 28] on icon at bounding box center [1268, 28] width 24 height 24
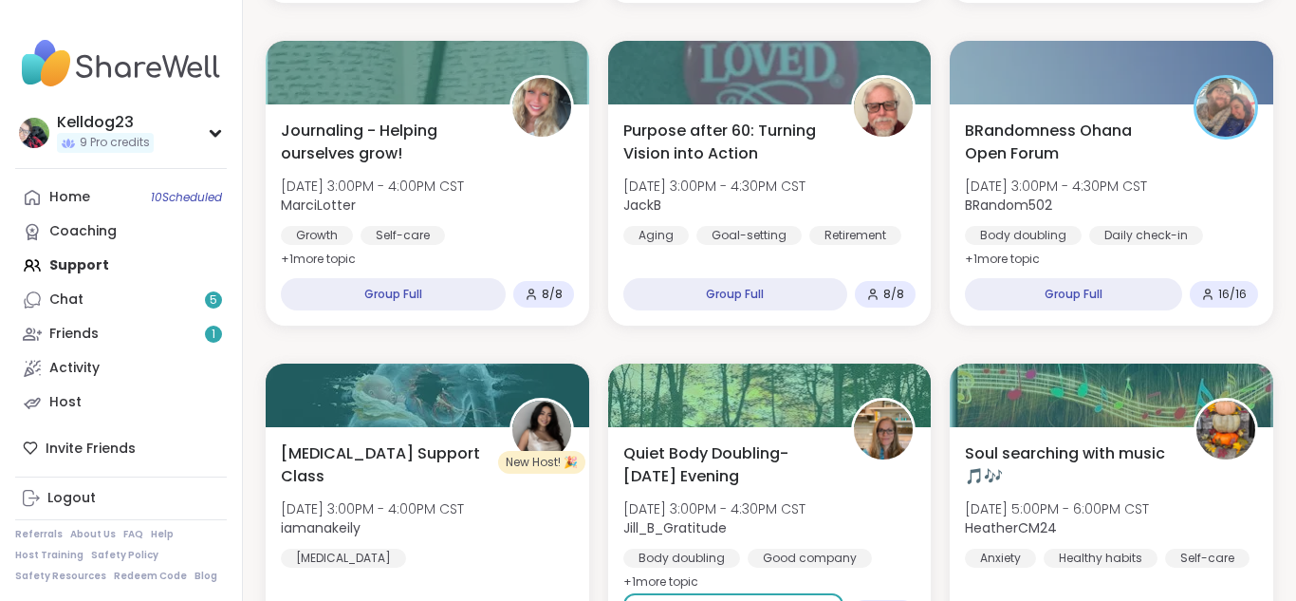
scroll to position [949, 0]
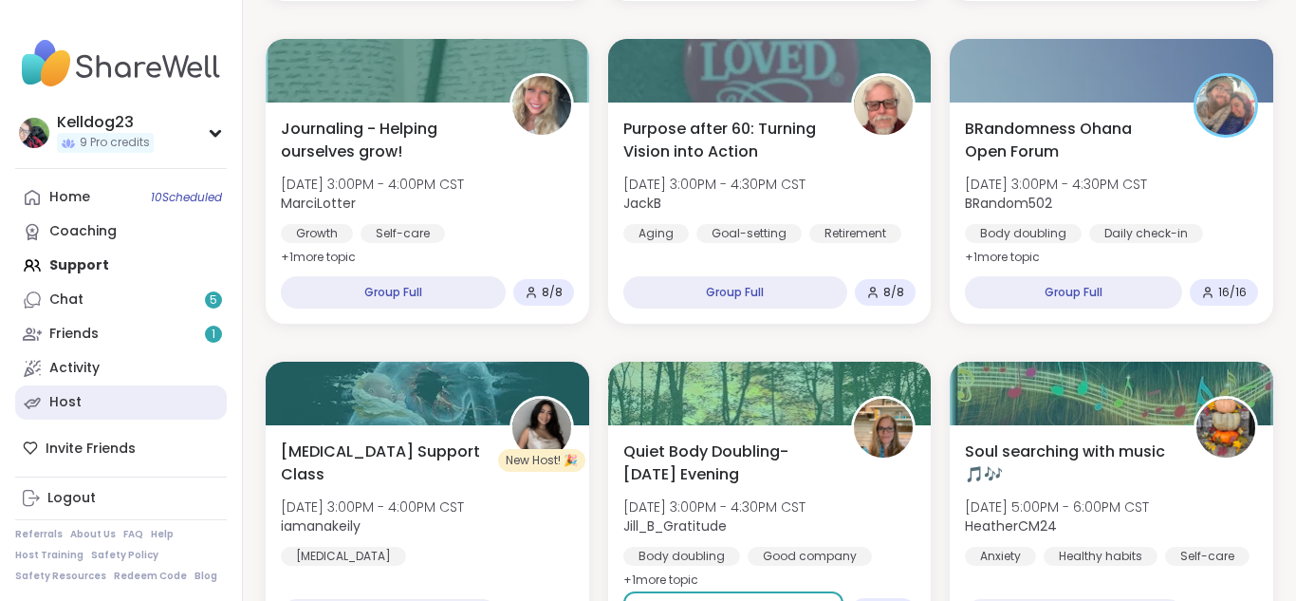
click at [71, 402] on div "Host" at bounding box center [65, 402] width 32 height 19
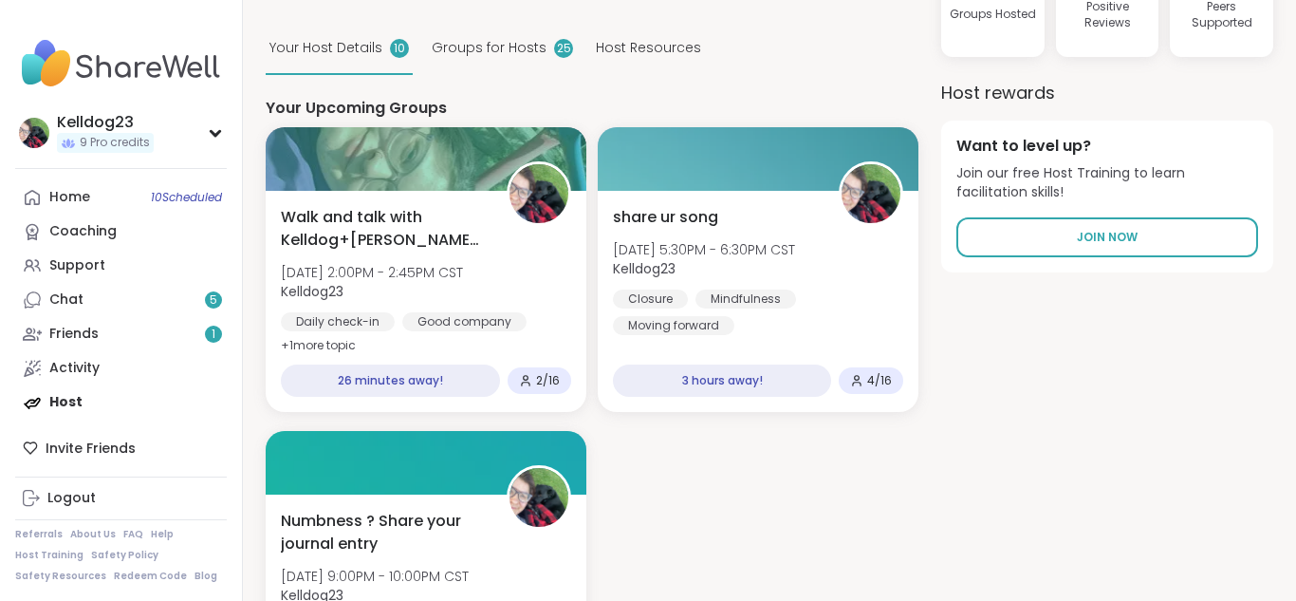
scroll to position [228, 0]
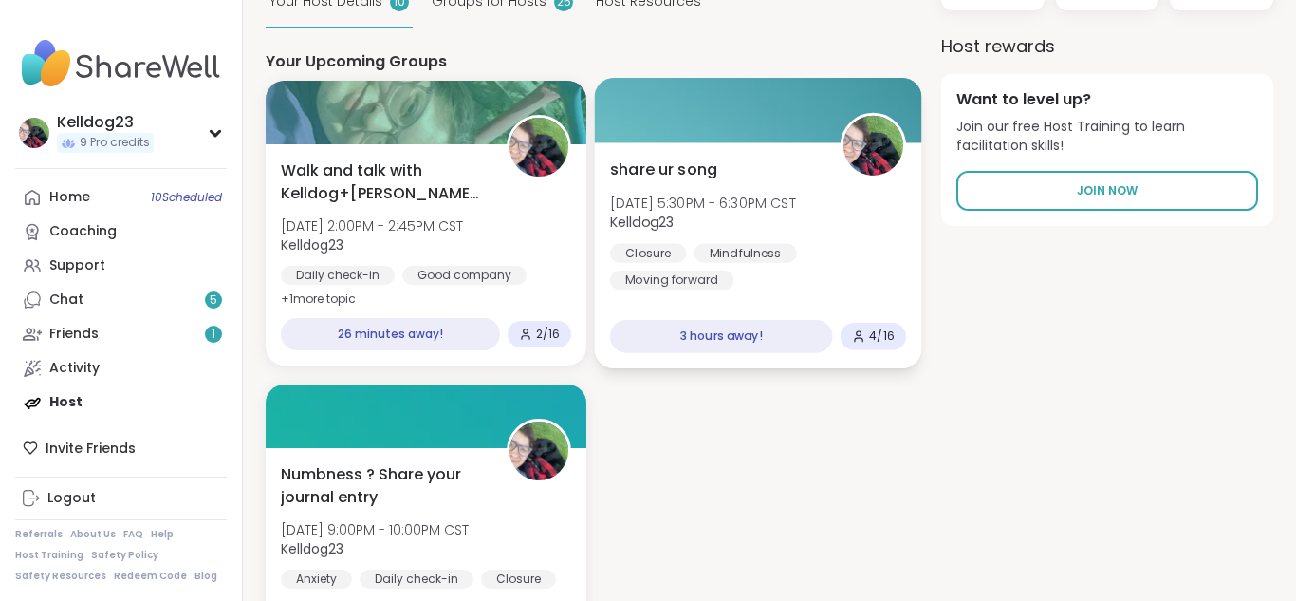
click at [684, 168] on div "share ur song [DATE] 5:30PM - 6:30PM CST Kelldog23 Closure Mindfulness Moving f…" at bounding box center [758, 224] width 296 height 132
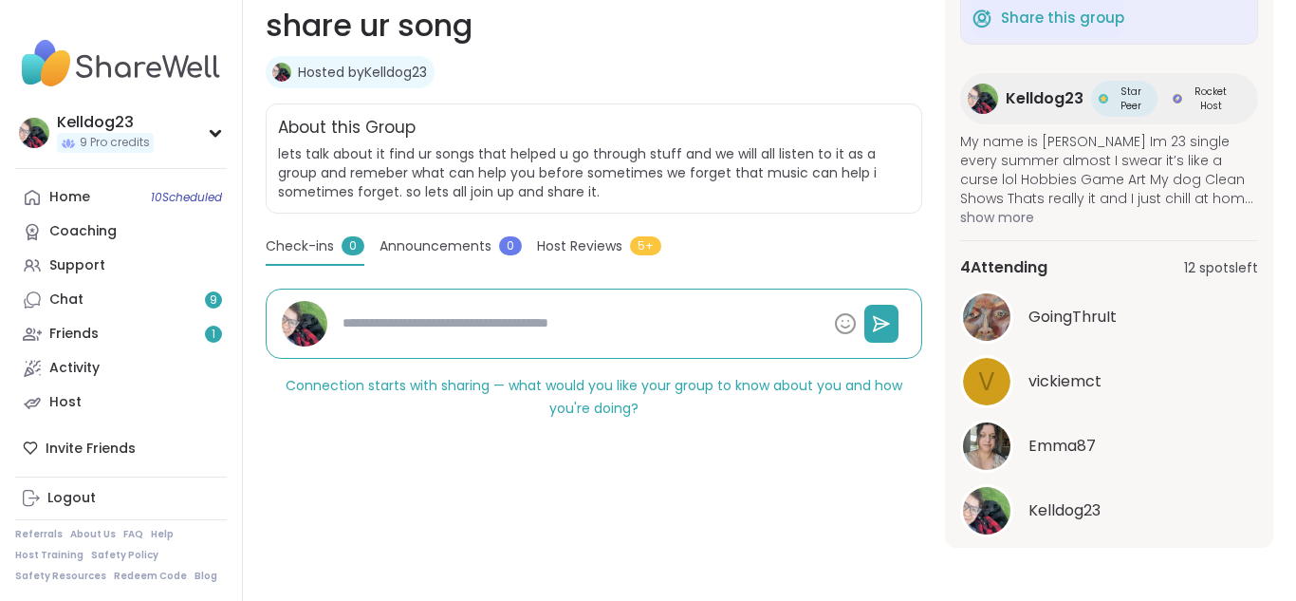
scroll to position [244, 0]
